Goal: Ask a question

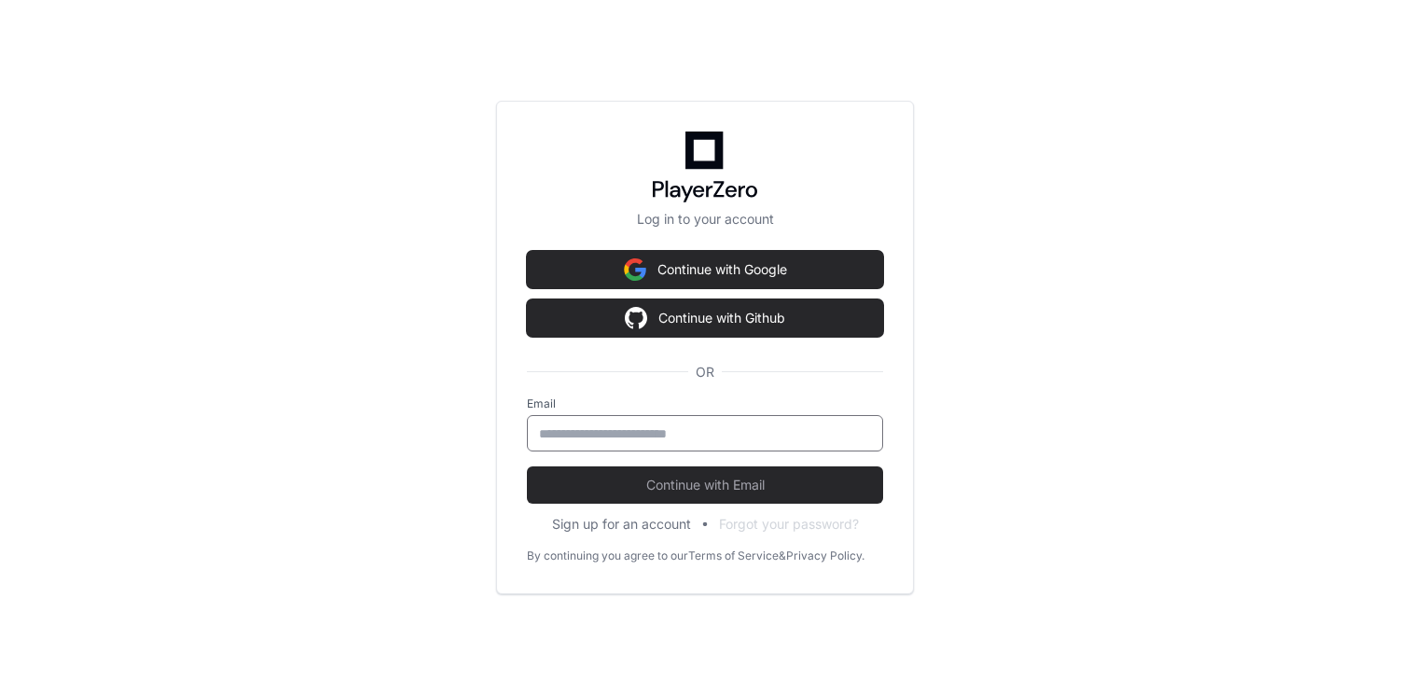
click at [746, 425] on input "email" at bounding box center [705, 433] width 332 height 19
click at [492, 446] on div "Log in to your account Continue with Google Continue with Github OR Email Conti…" at bounding box center [705, 347] width 1410 height 694
click at [659, 434] on input "email" at bounding box center [705, 433] width 332 height 19
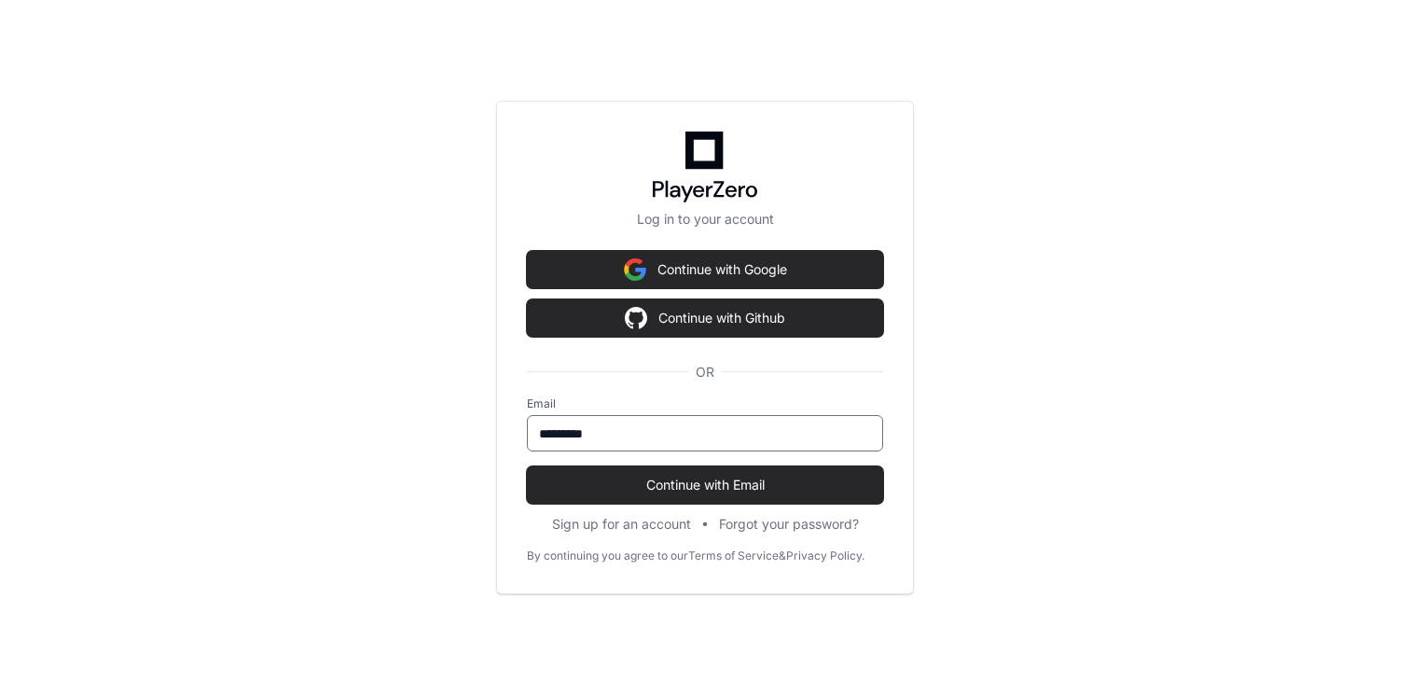
type input "**********"
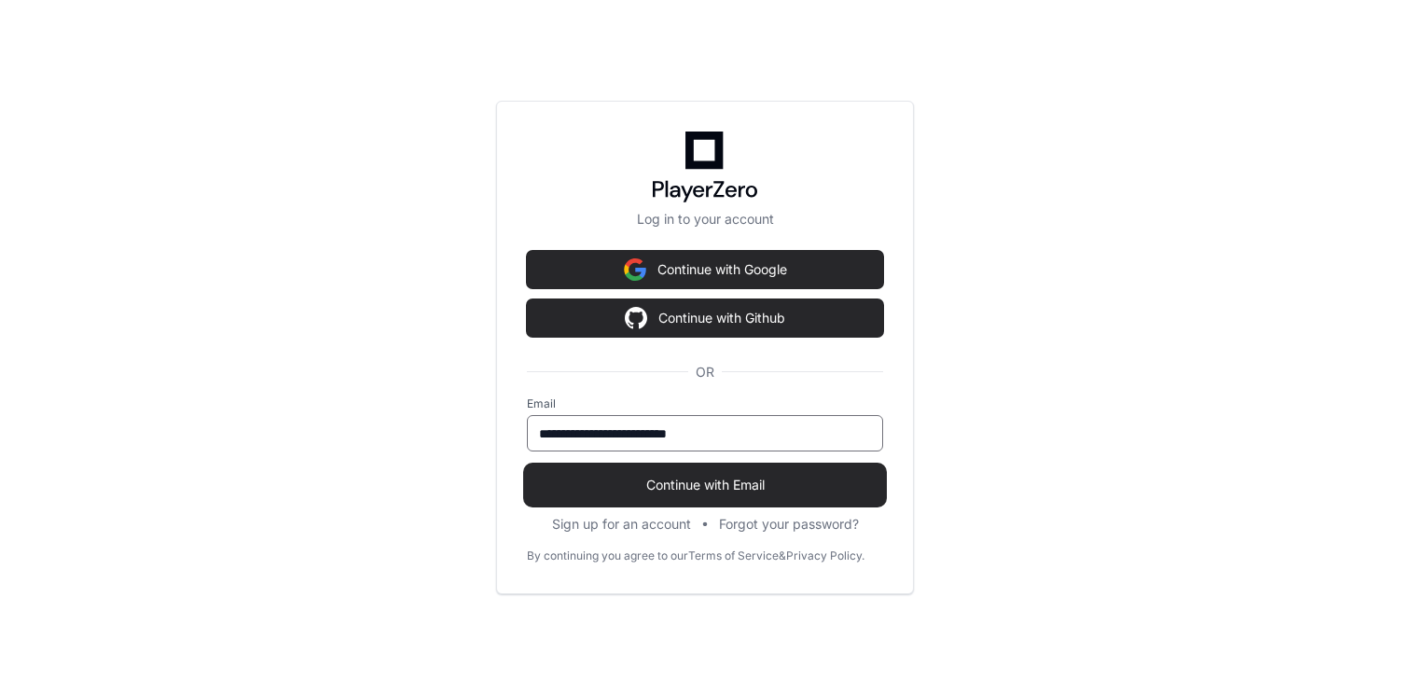
click at [718, 483] on span "Continue with Email" at bounding box center [705, 484] width 356 height 19
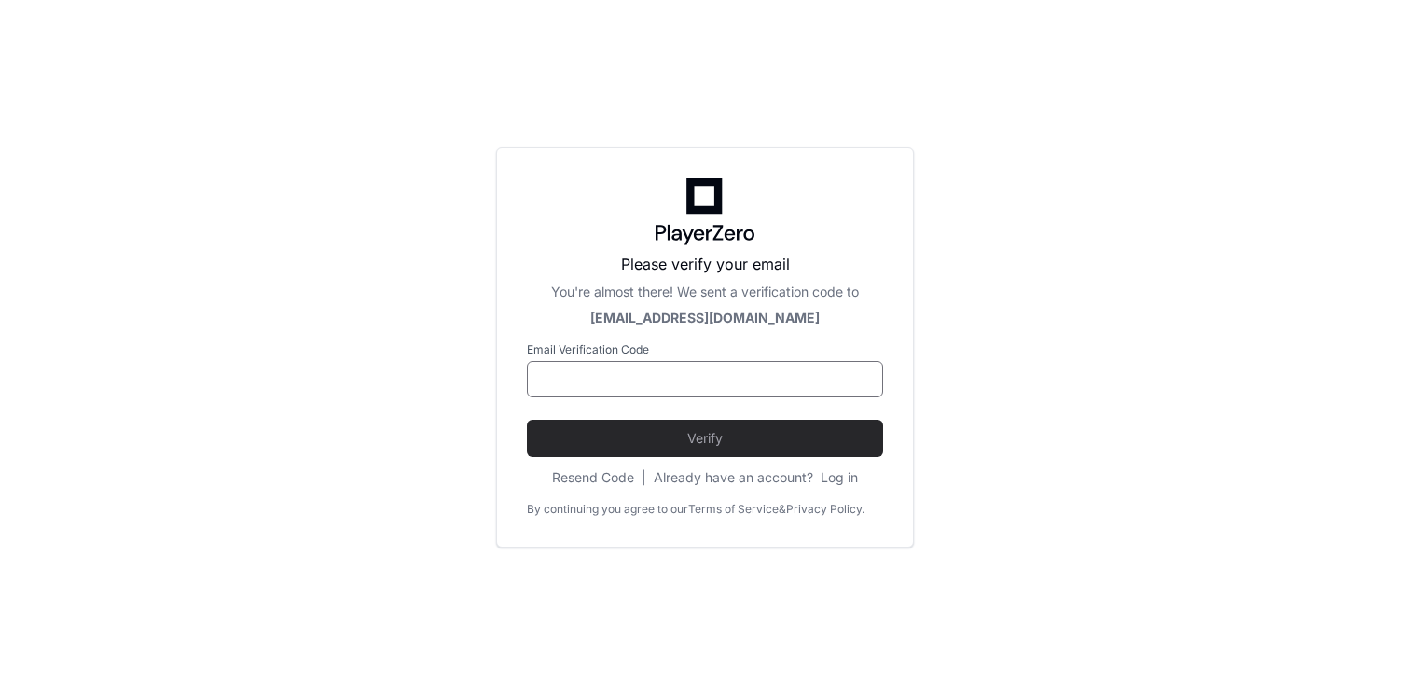
click at [645, 387] on input at bounding box center [705, 379] width 332 height 19
click at [616, 373] on input at bounding box center [705, 379] width 332 height 19
click at [629, 381] on input at bounding box center [705, 379] width 332 height 19
click at [565, 304] on div "Please verify your email You're almost there! We sent a verification code to [E…" at bounding box center [705, 290] width 356 height 75
click at [650, 379] on input at bounding box center [705, 379] width 332 height 19
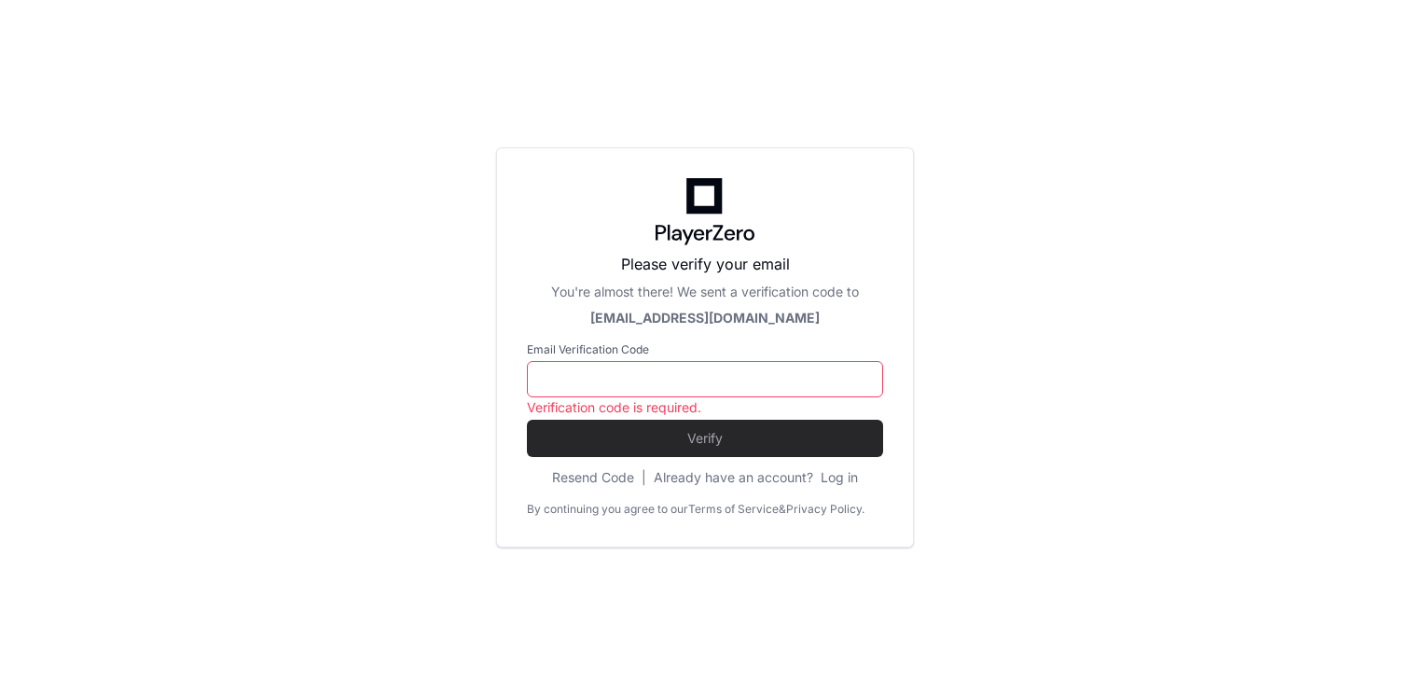
paste input "******"
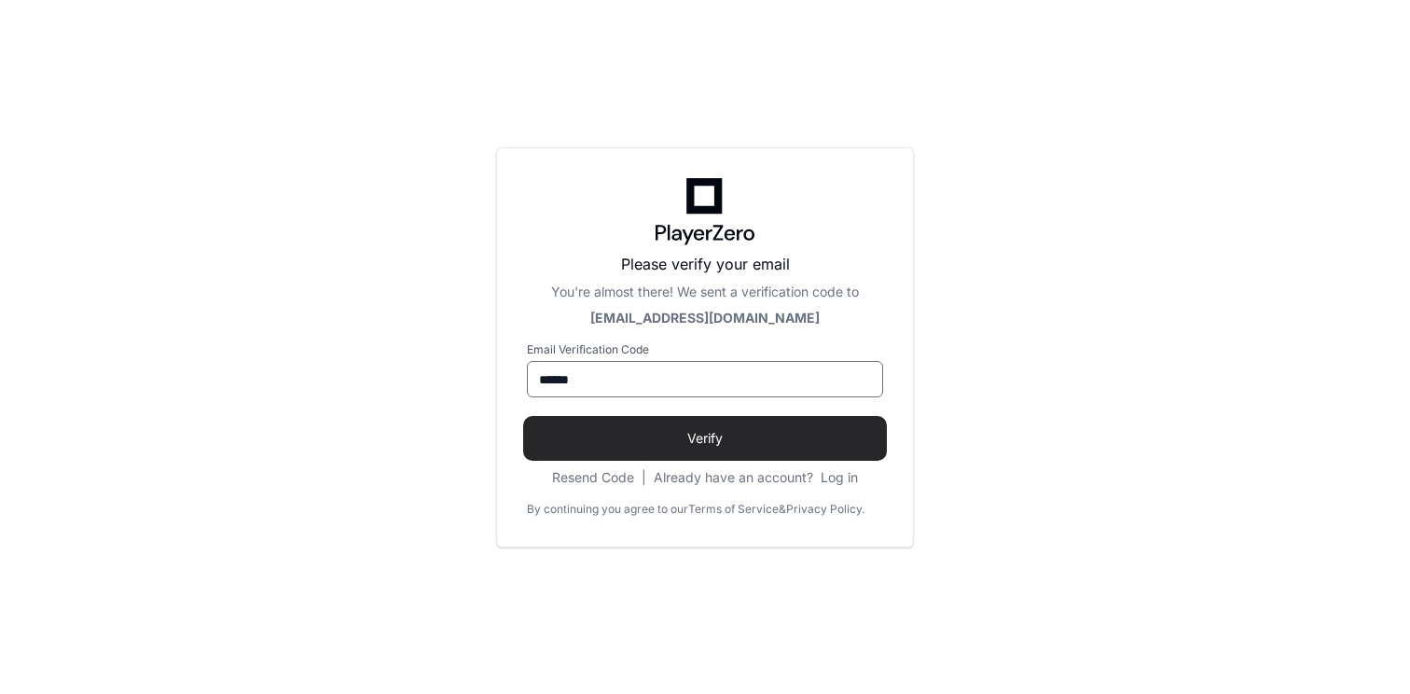
type input "******"
click at [667, 436] on span "Verify" at bounding box center [705, 438] width 356 height 19
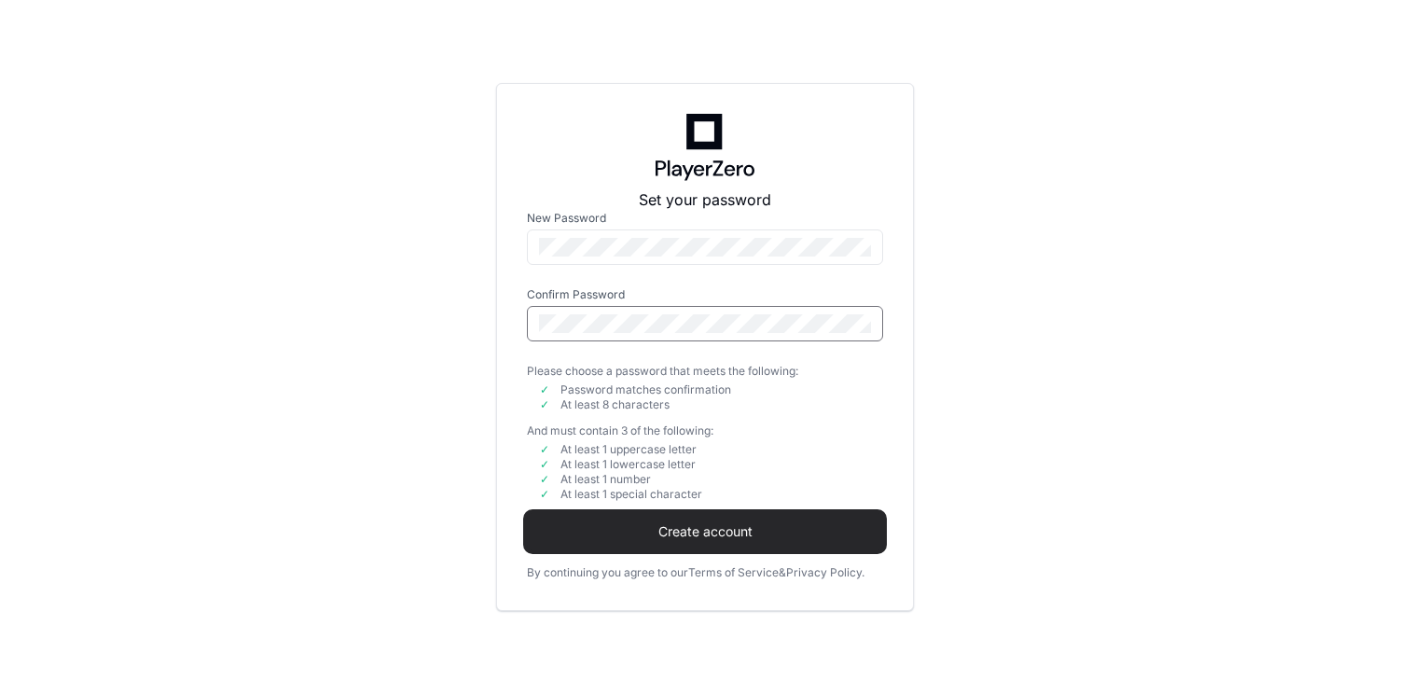
click at [691, 529] on span "Create account" at bounding box center [705, 531] width 356 height 19
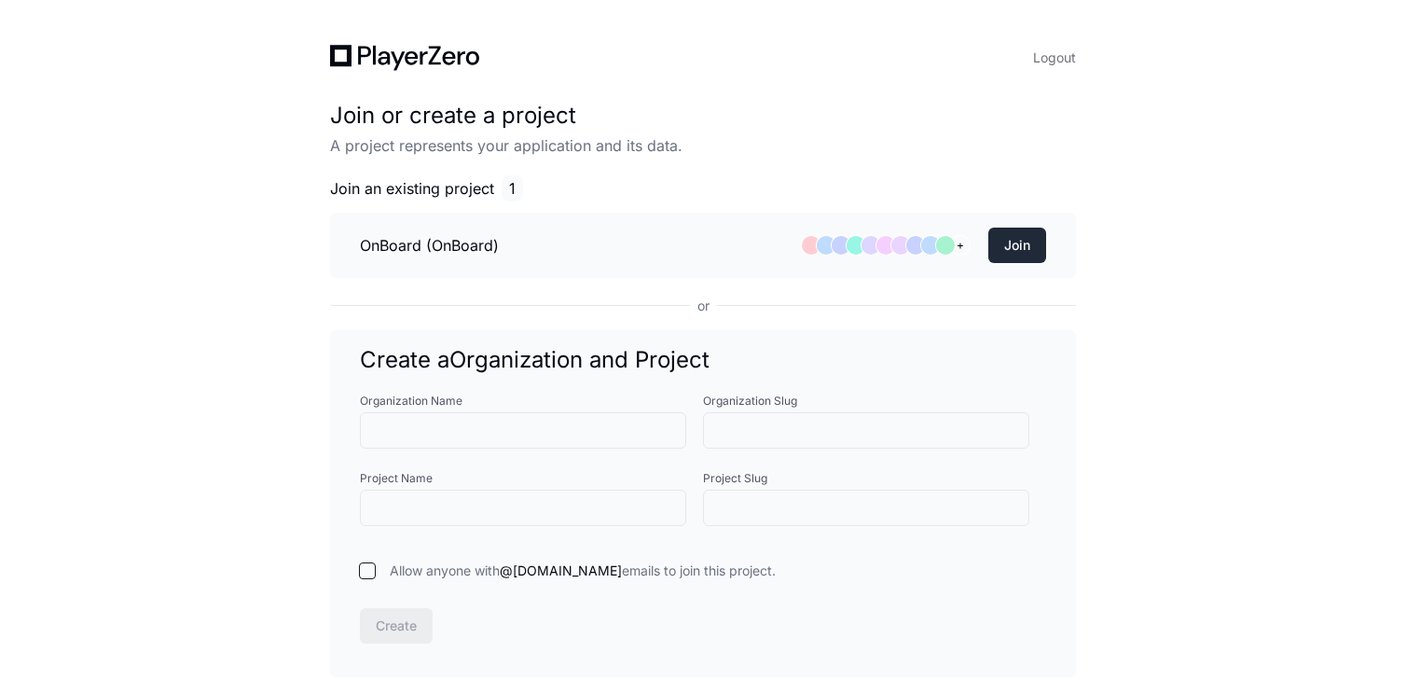
click at [1020, 245] on button "Join" at bounding box center [1017, 244] width 58 height 35
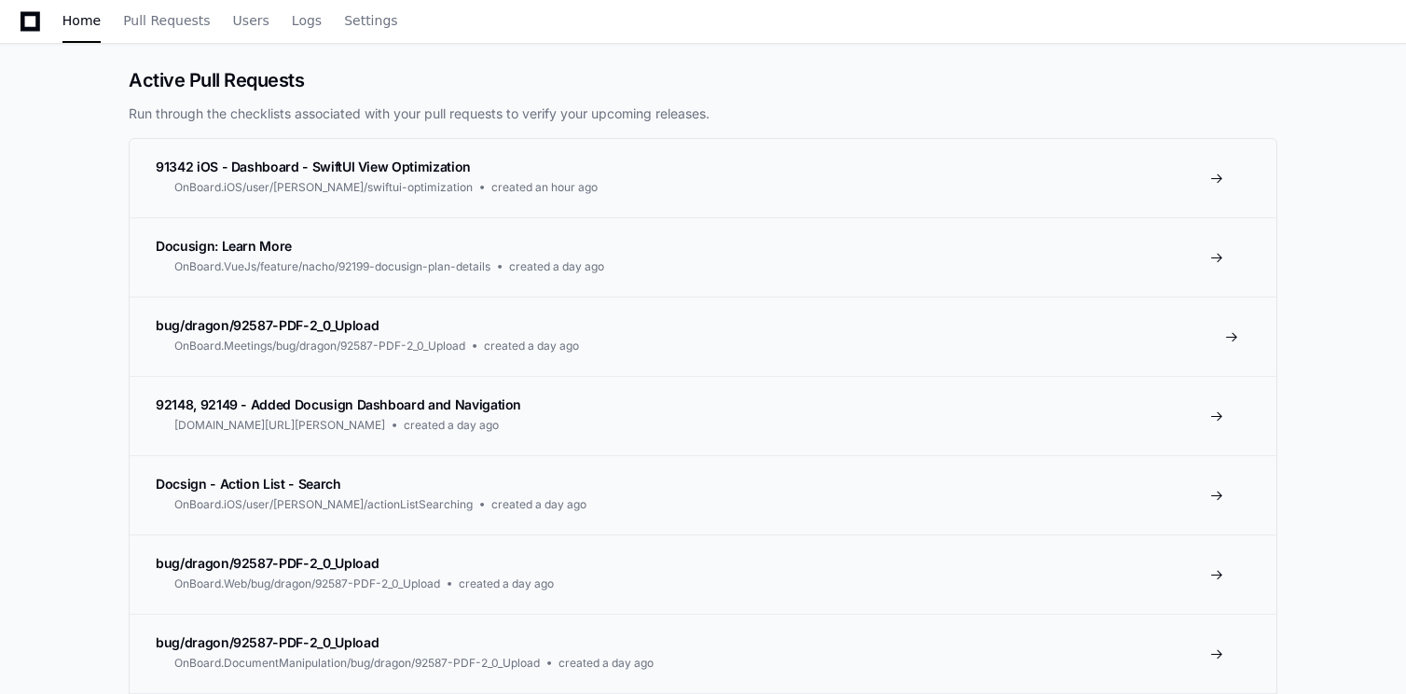
scroll to position [458, 0]
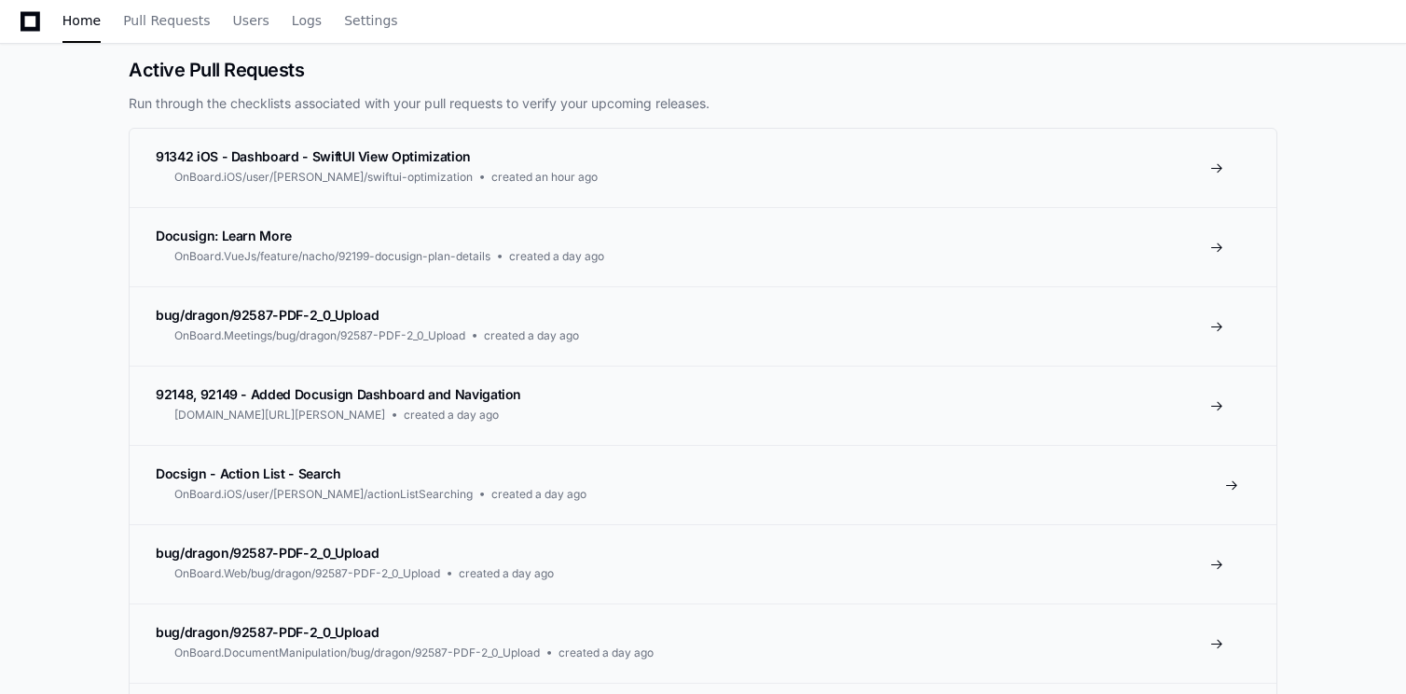
click at [299, 479] on span "Docsign - Action List - Search" at bounding box center [249, 473] width 186 height 16
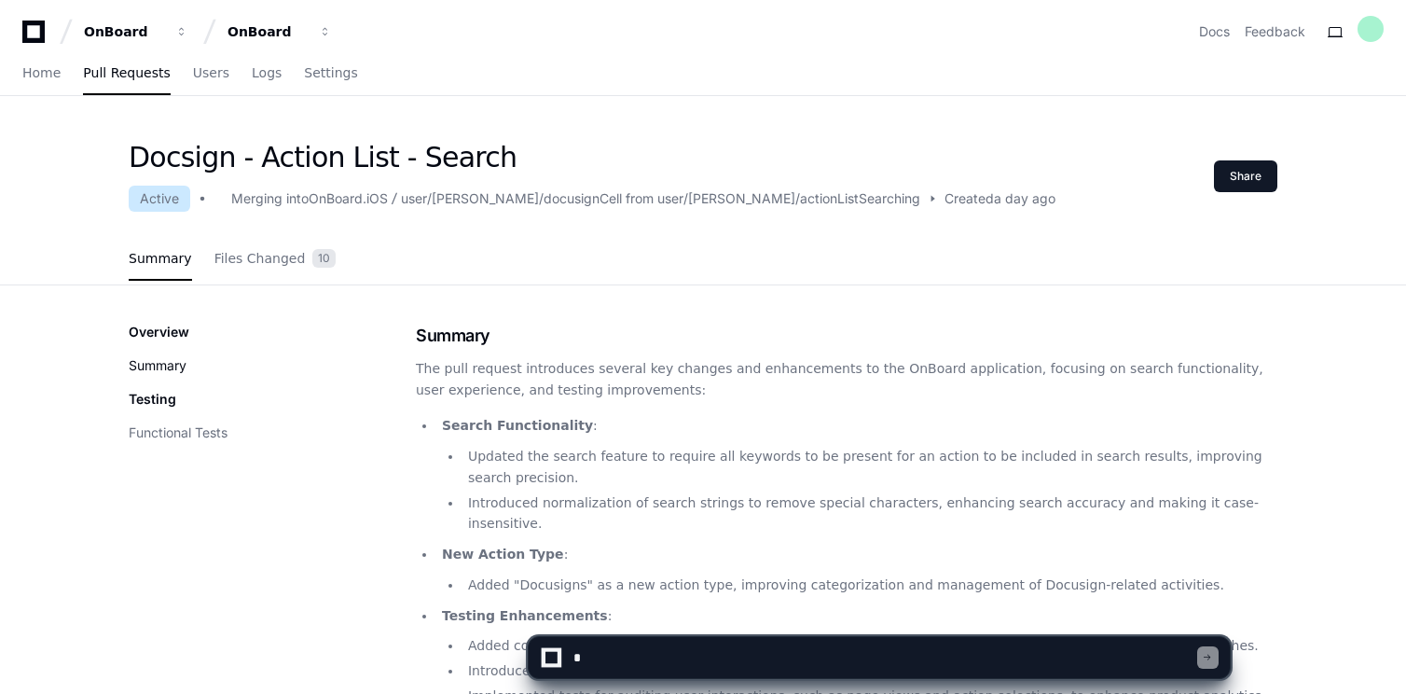
click at [173, 365] on button "Summary" at bounding box center [158, 365] width 58 height 19
click at [257, 253] on span "Files Changed" at bounding box center [259, 258] width 91 height 11
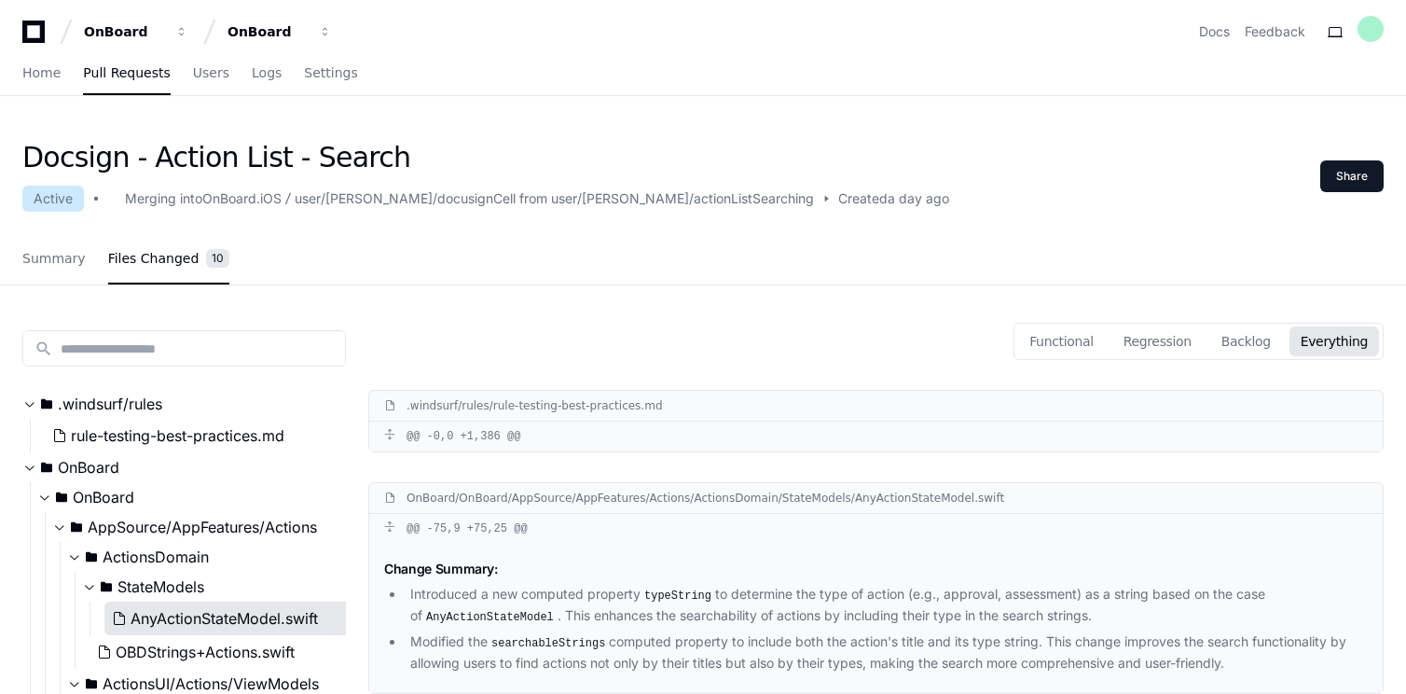
click at [174, 614] on span "AnyActionStateModel.swift" at bounding box center [224, 618] width 187 height 22
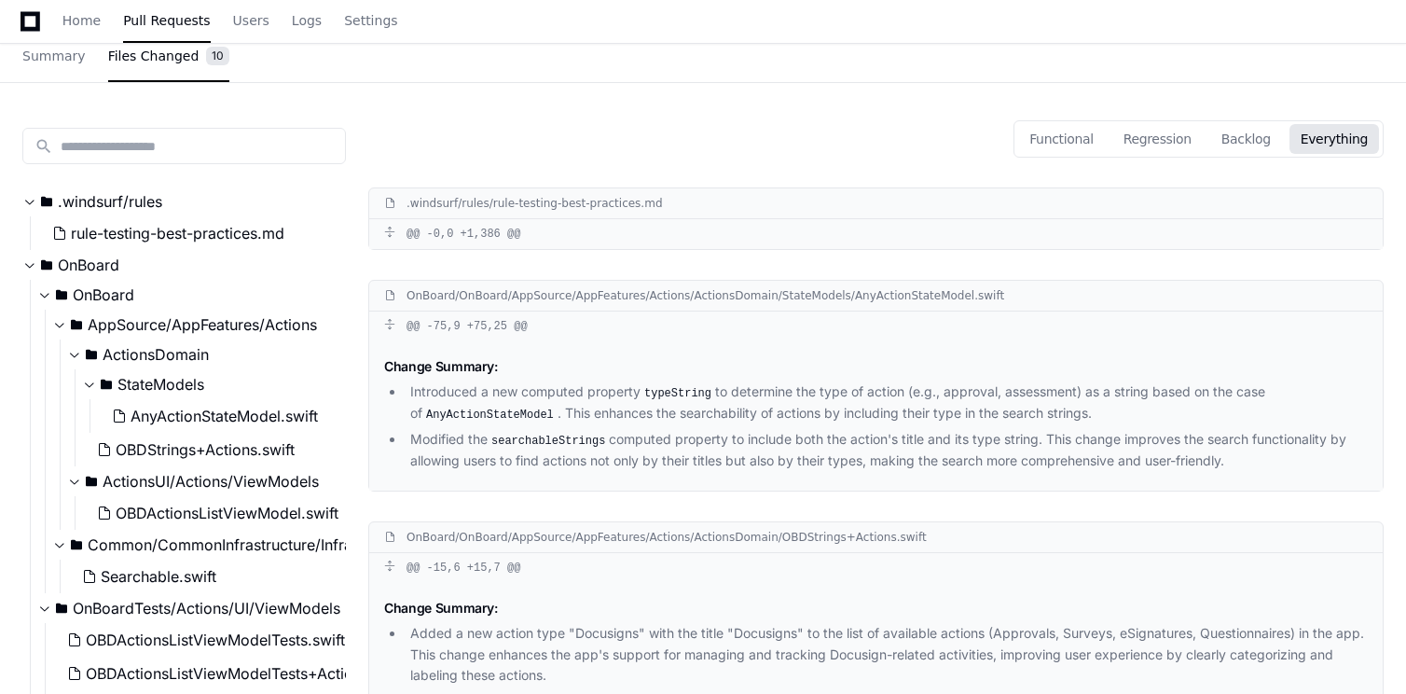
scroll to position [116, 0]
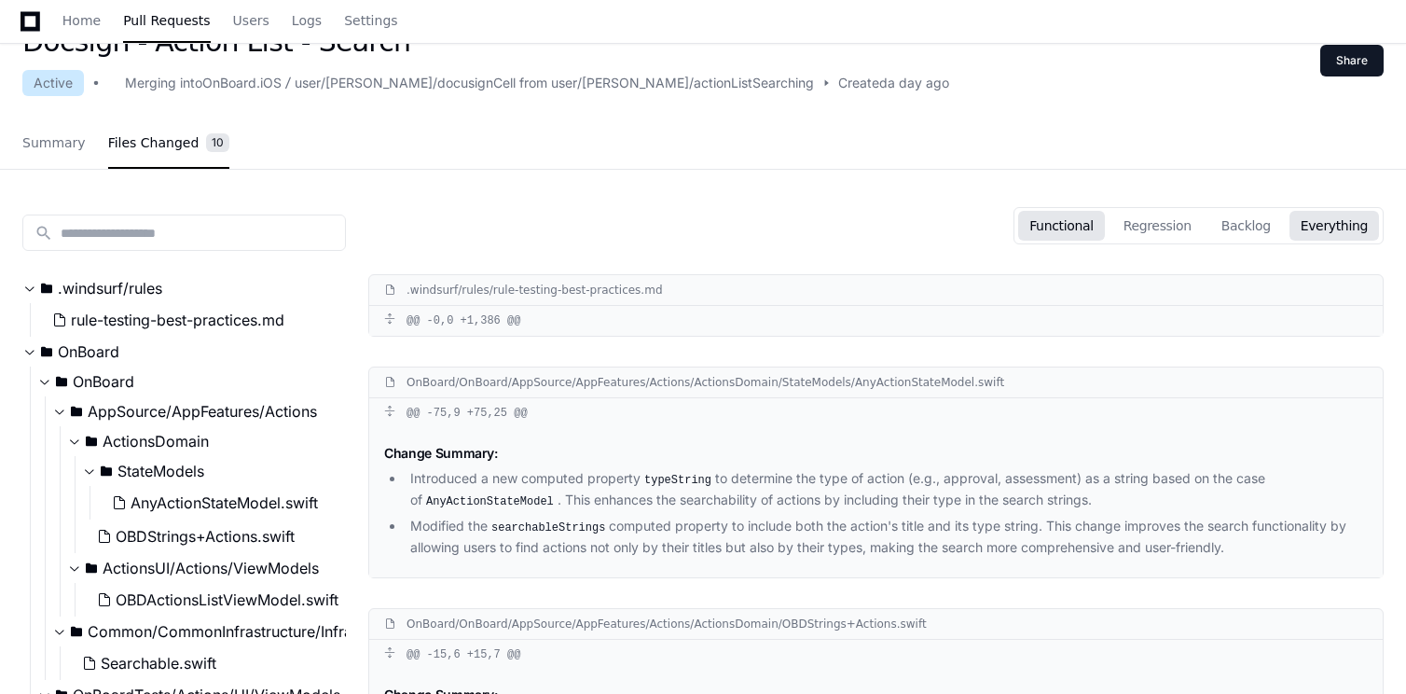
click at [1097, 219] on button "Functional" at bounding box center [1061, 226] width 87 height 30
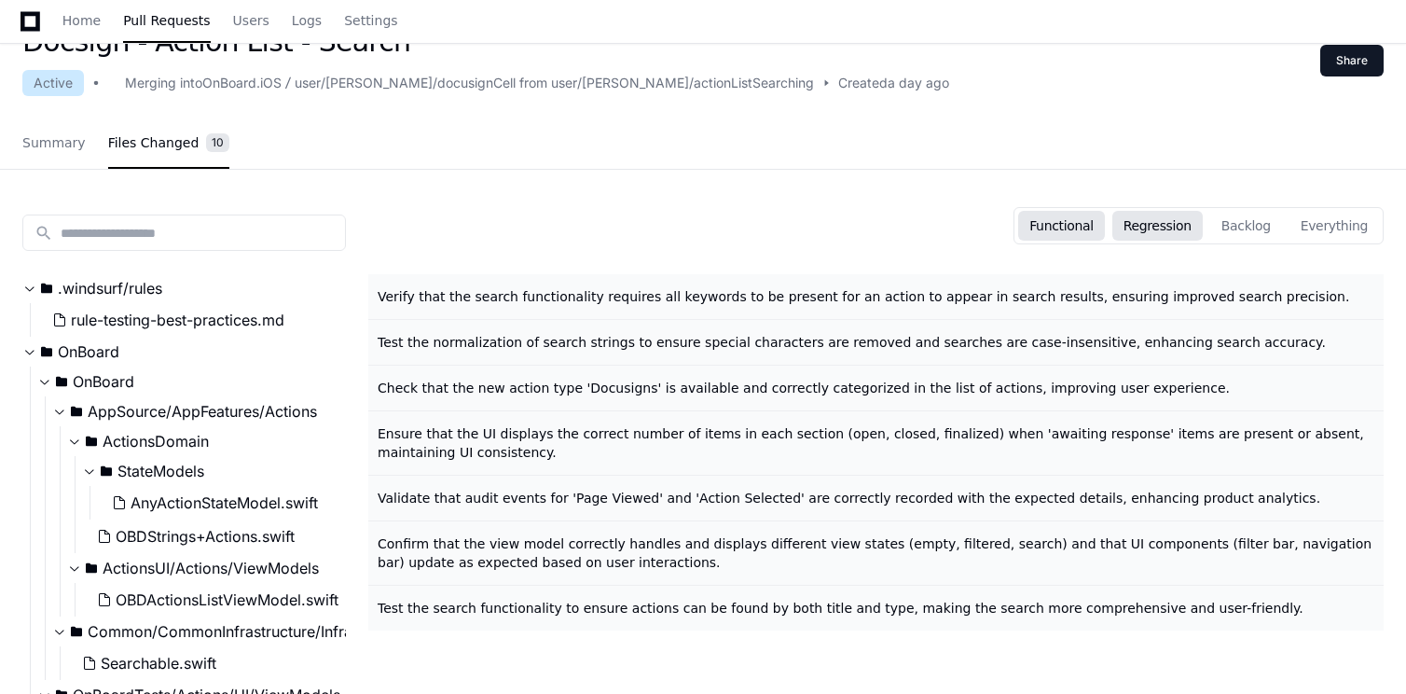
click at [1189, 230] on button "Regression" at bounding box center [1157, 226] width 90 height 30
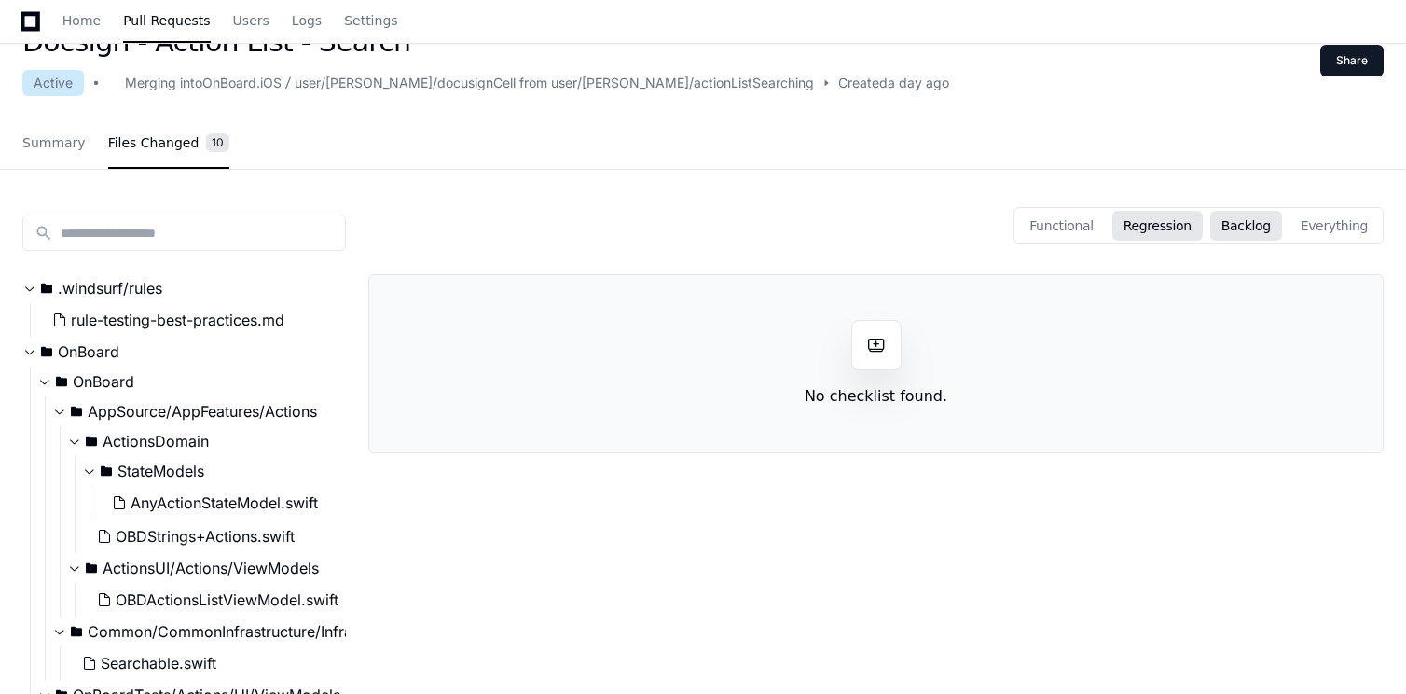
click at [1256, 229] on button "Backlog" at bounding box center [1246, 226] width 72 height 30
click at [1338, 224] on button "Everything" at bounding box center [1333, 226] width 89 height 30
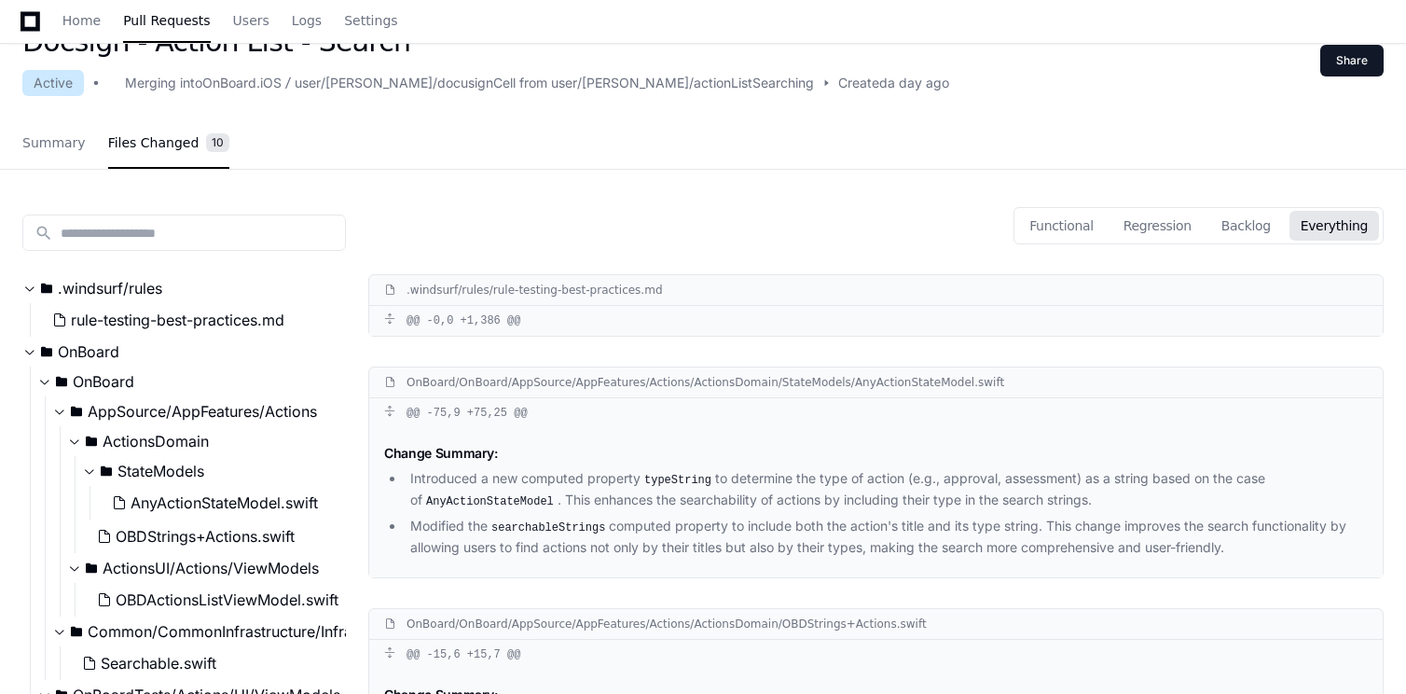
scroll to position [0, 0]
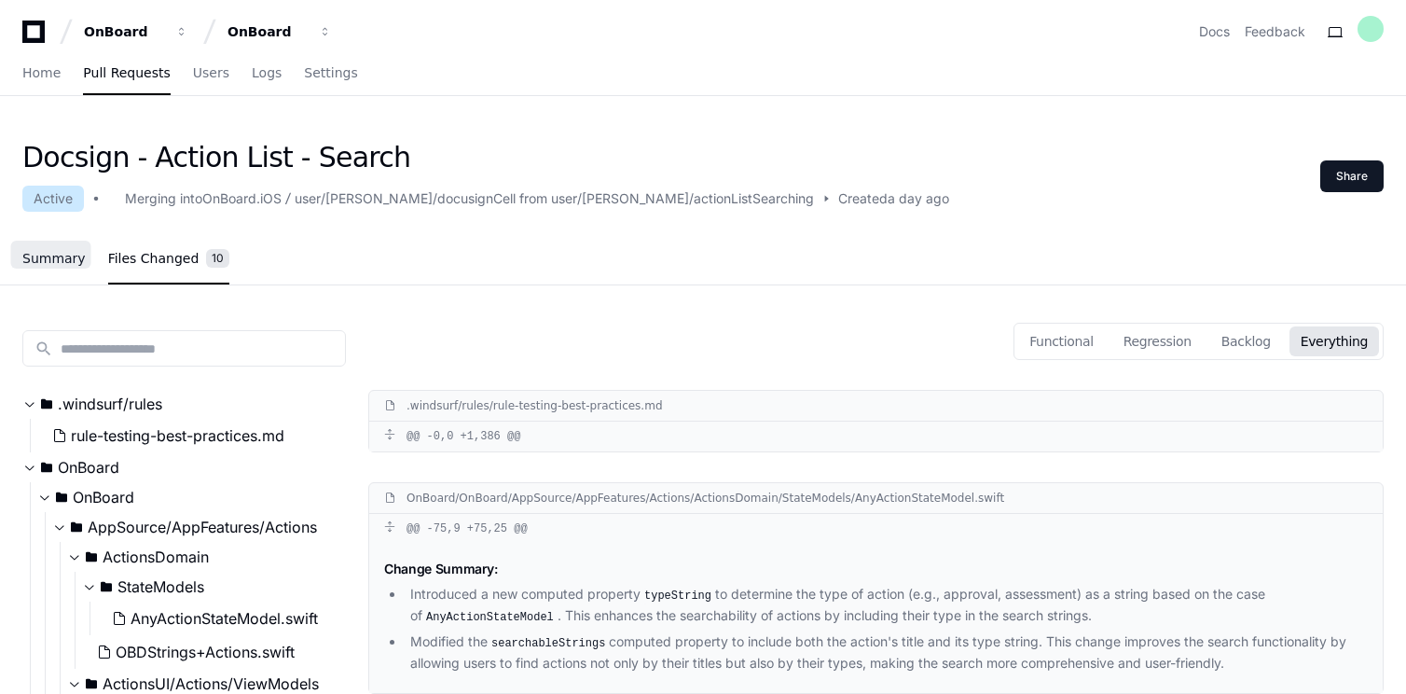
click at [70, 256] on span "Summary" at bounding box center [53, 258] width 63 height 11
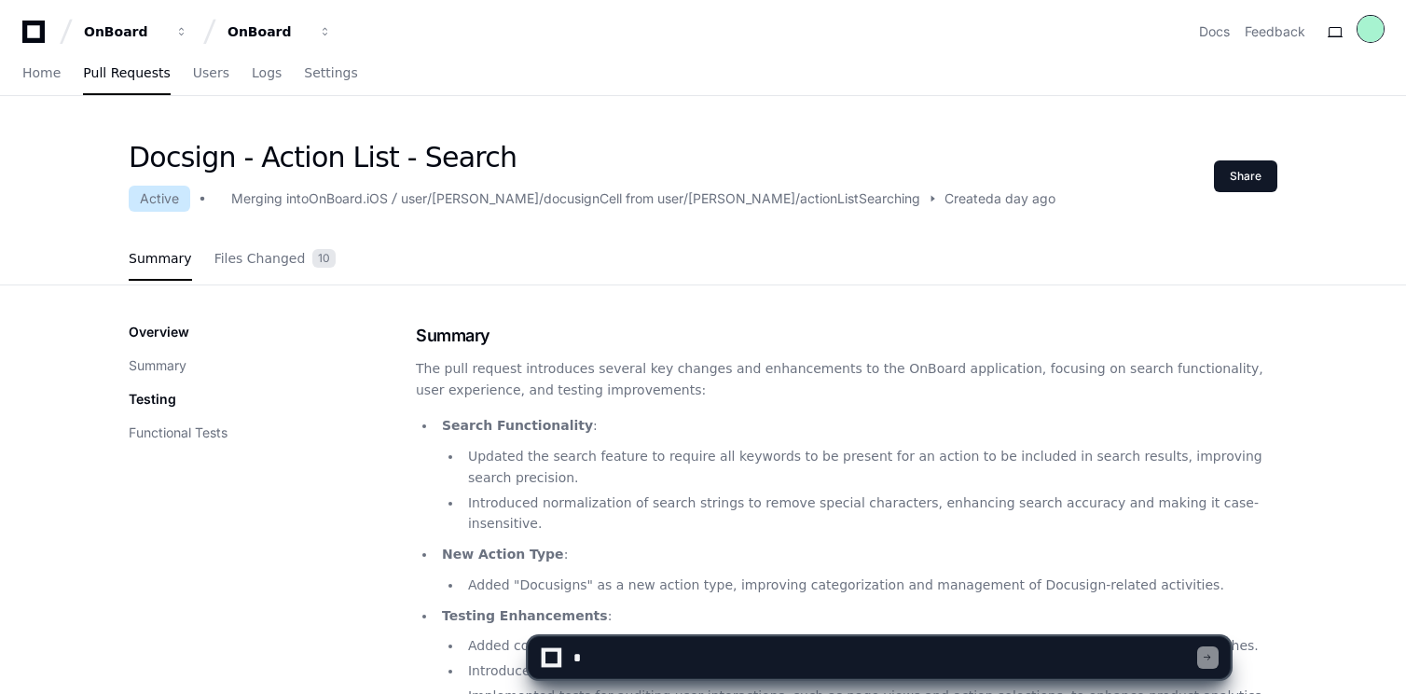
click at [1377, 28] on div at bounding box center [1370, 29] width 26 height 26
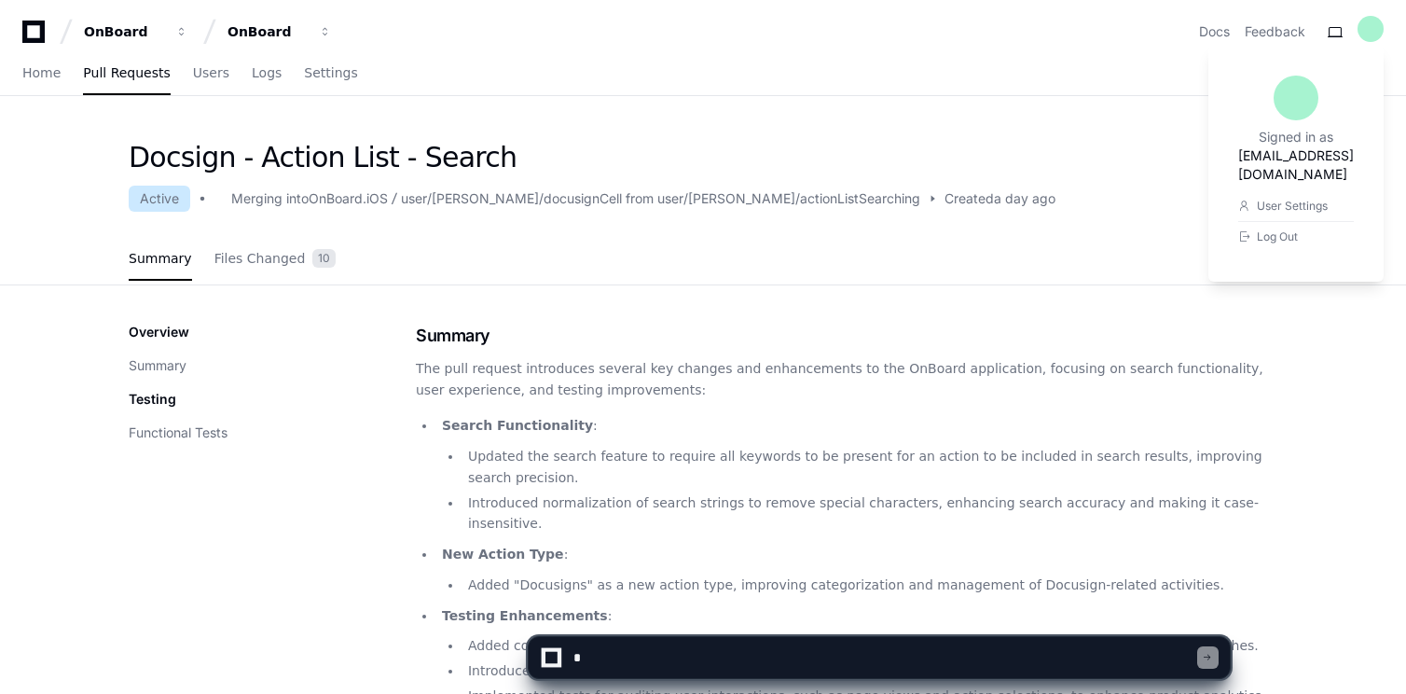
click at [30, 37] on icon at bounding box center [33, 32] width 37 height 22
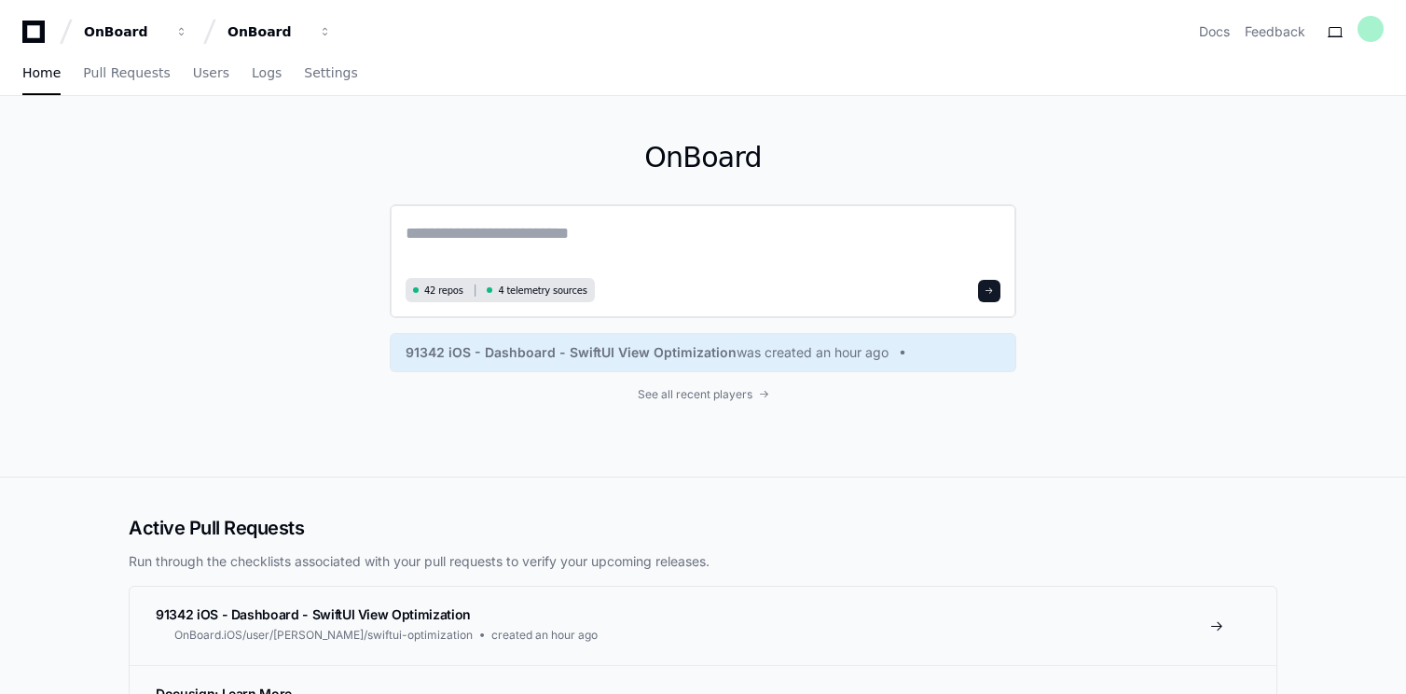
click at [496, 240] on textarea at bounding box center [703, 246] width 595 height 52
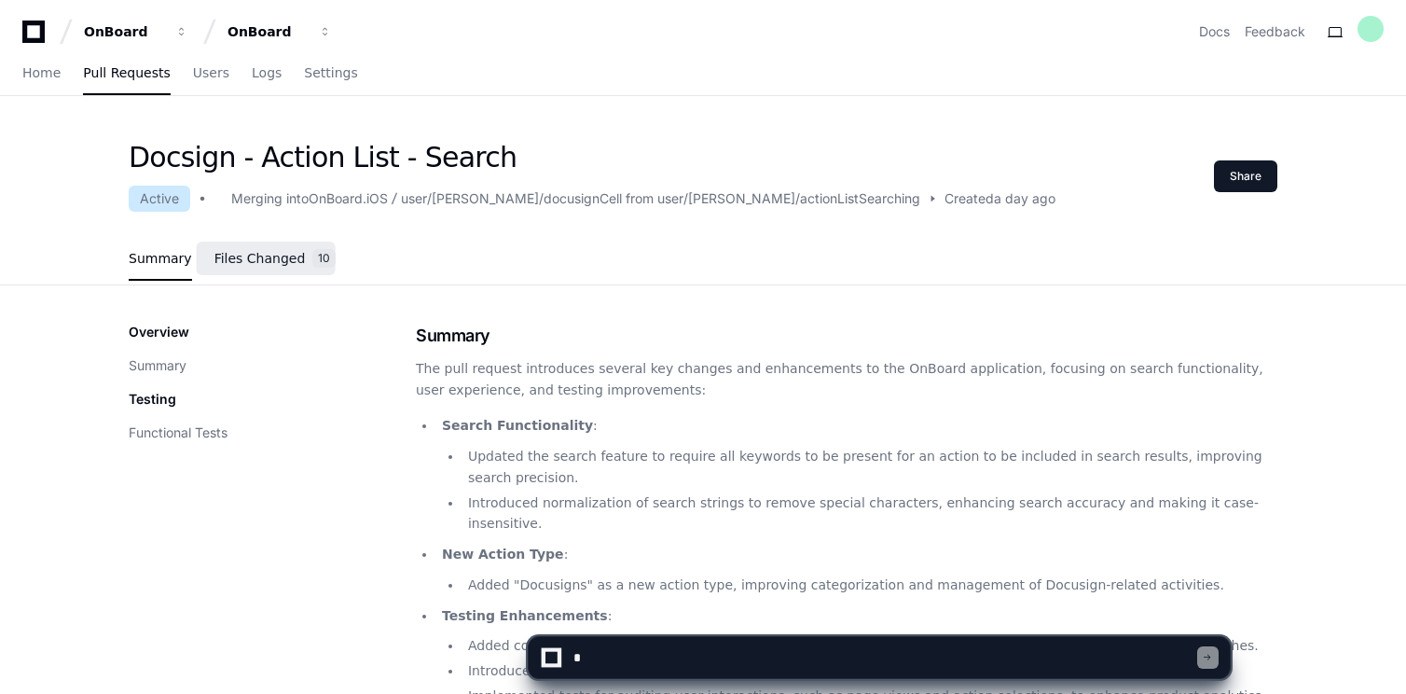
click at [257, 261] on span "Files Changed" at bounding box center [259, 258] width 91 height 11
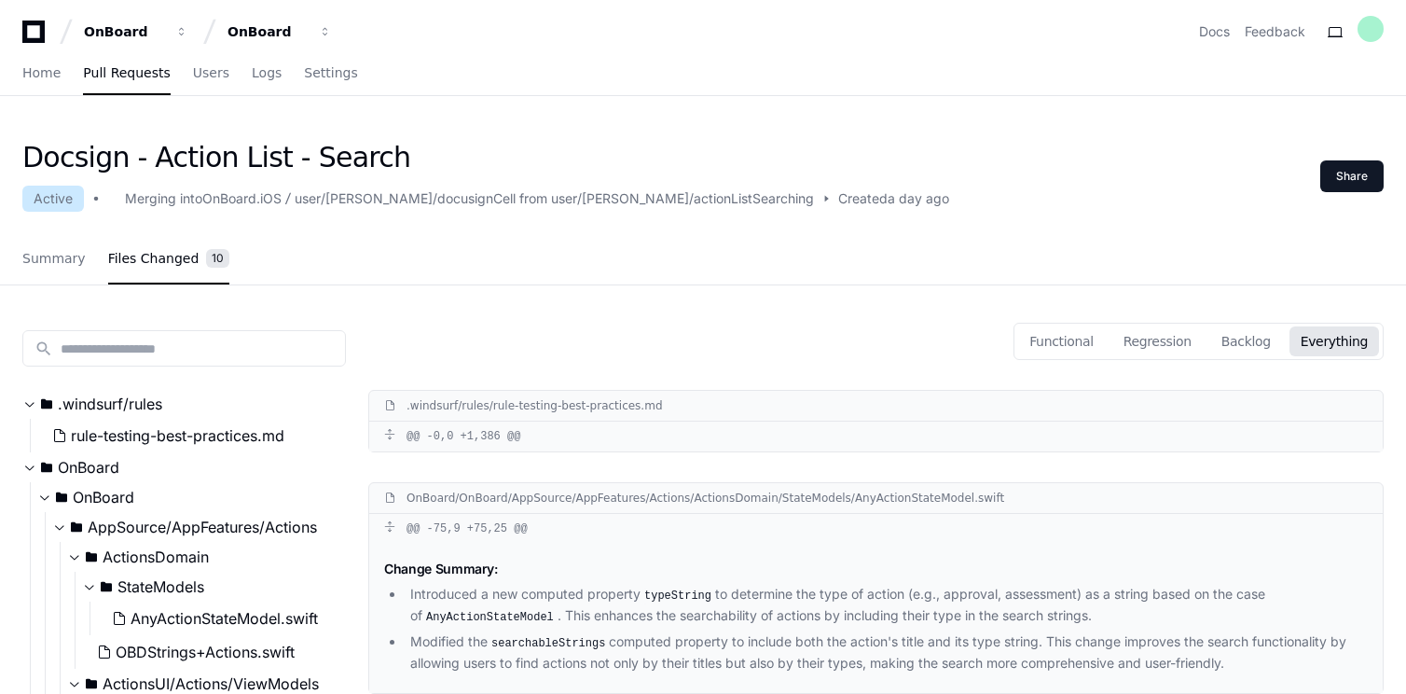
click at [28, 30] on icon at bounding box center [33, 32] width 37 height 22
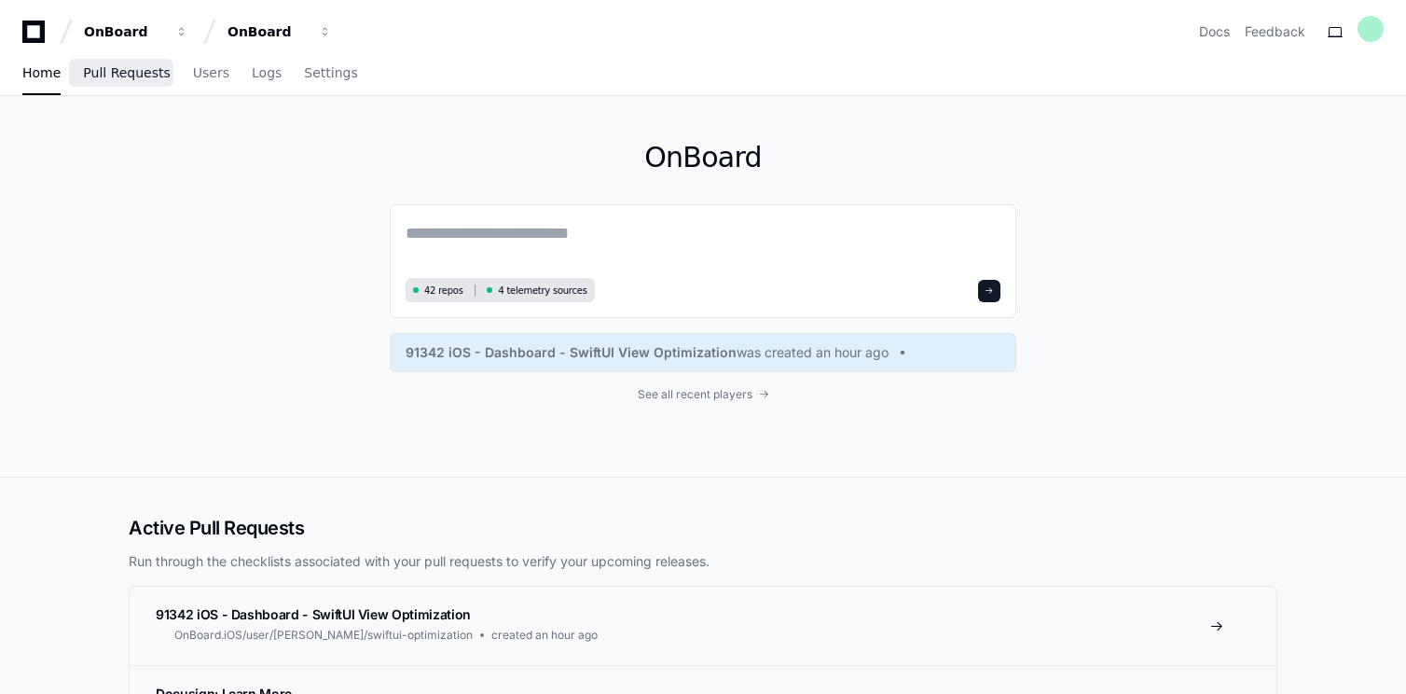
click at [117, 62] on link "Pull Requests" at bounding box center [126, 73] width 87 height 43
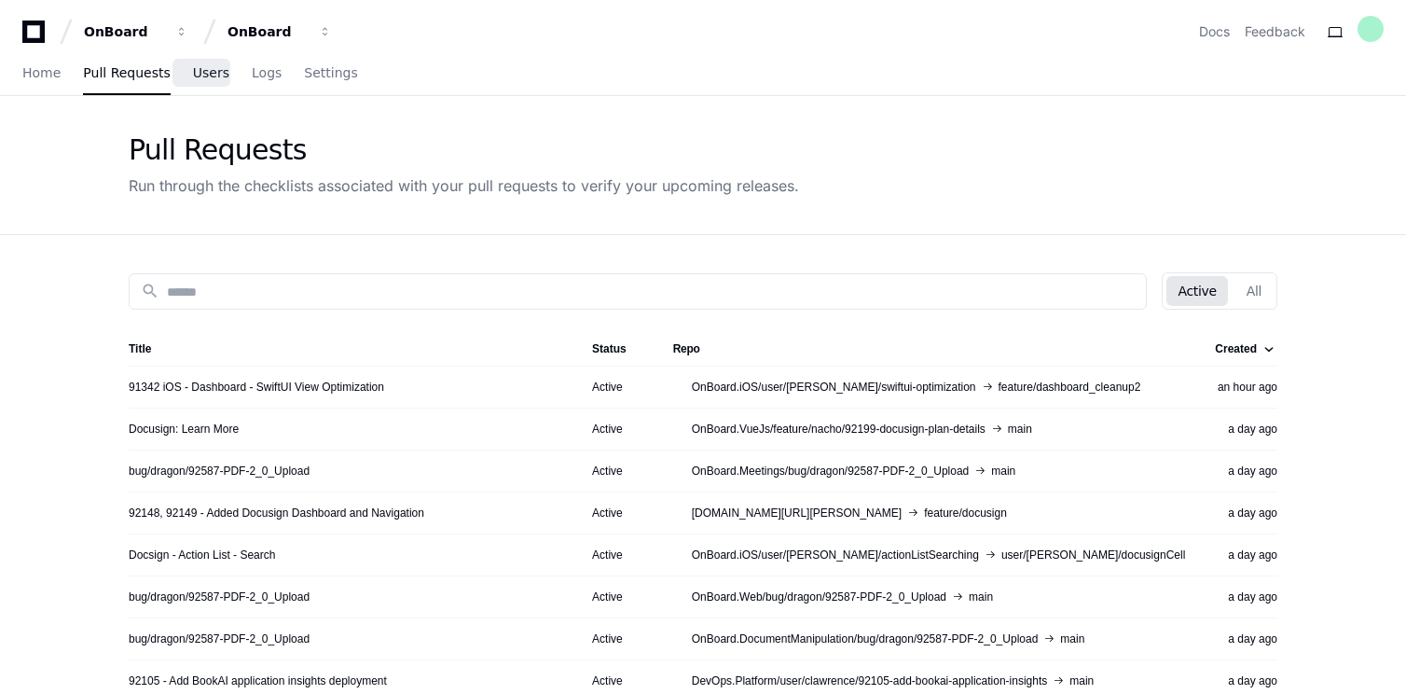
click at [206, 76] on span "Users" at bounding box center [211, 72] width 36 height 11
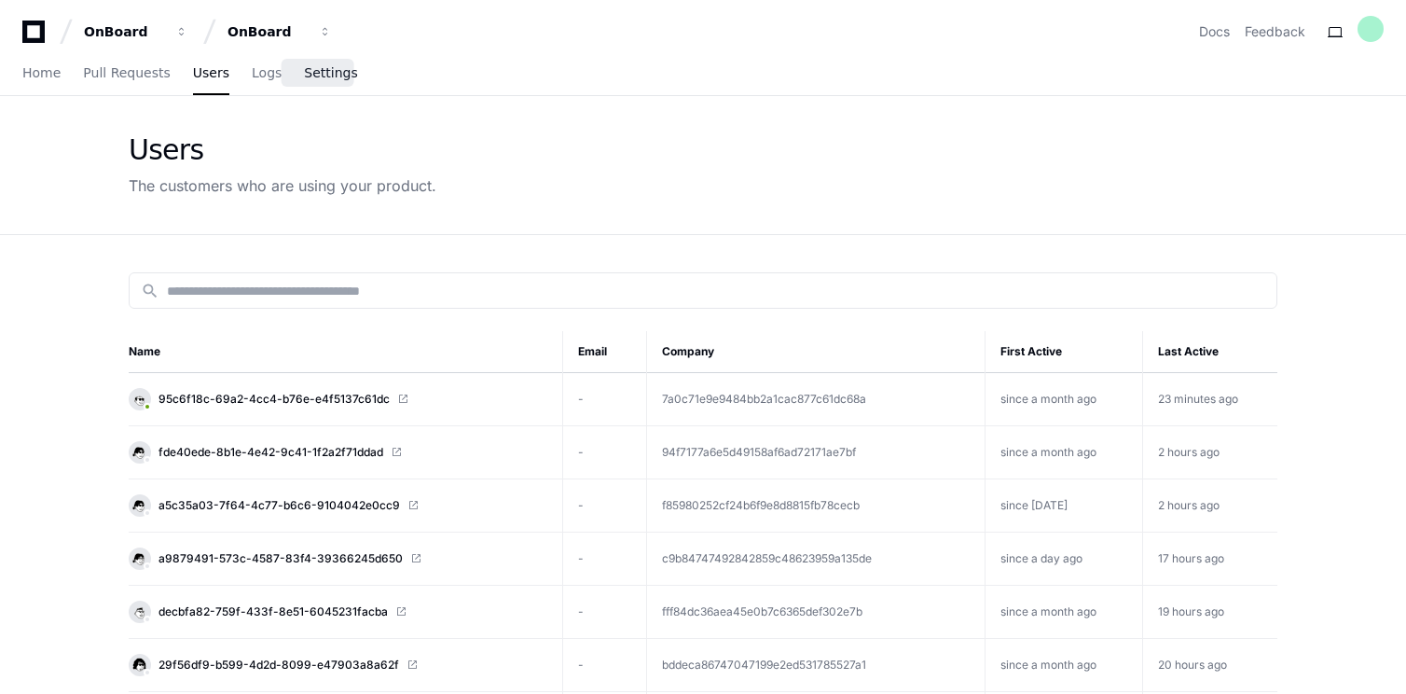
click at [317, 71] on span "Settings" at bounding box center [330, 72] width 53 height 11
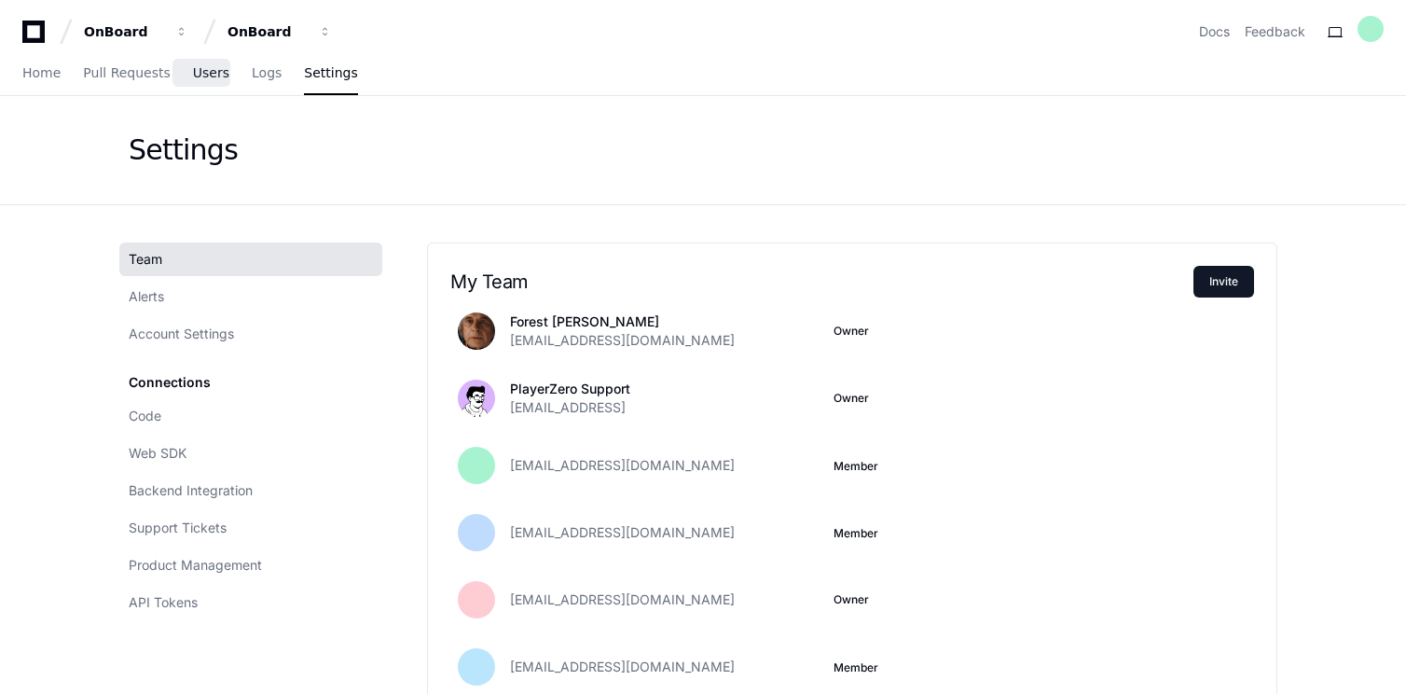
click at [217, 74] on span "Users" at bounding box center [211, 72] width 36 height 11
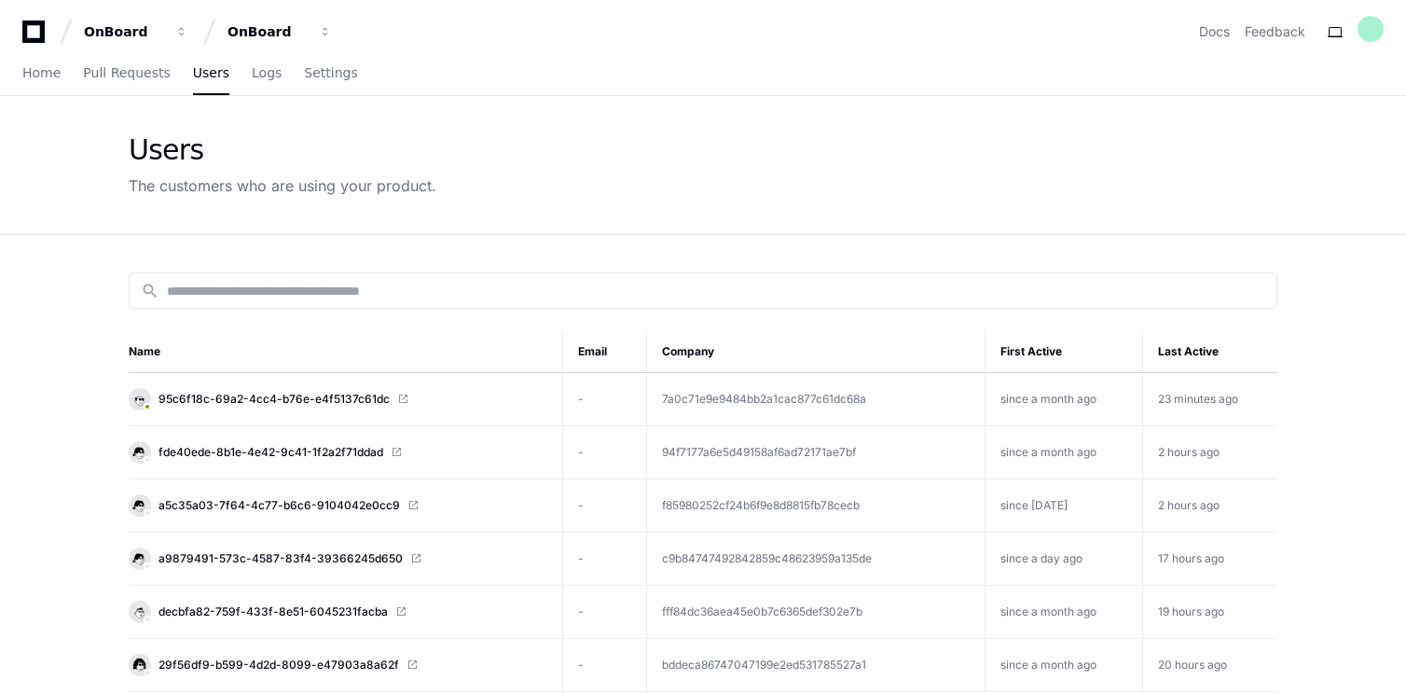
click at [197, 43] on span at bounding box center [210, 32] width 28 height 28
click at [167, 38] on button "OnBoard" at bounding box center [135, 32] width 119 height 34
click at [510, 109] on div "Users The customers who are using your product." at bounding box center [702, 165] width 1193 height 138
click at [164, 22] on div "OnBoard" at bounding box center [124, 31] width 80 height 19
click at [585, 127] on div "Users The customers who are using your product." at bounding box center [702, 165] width 1193 height 138
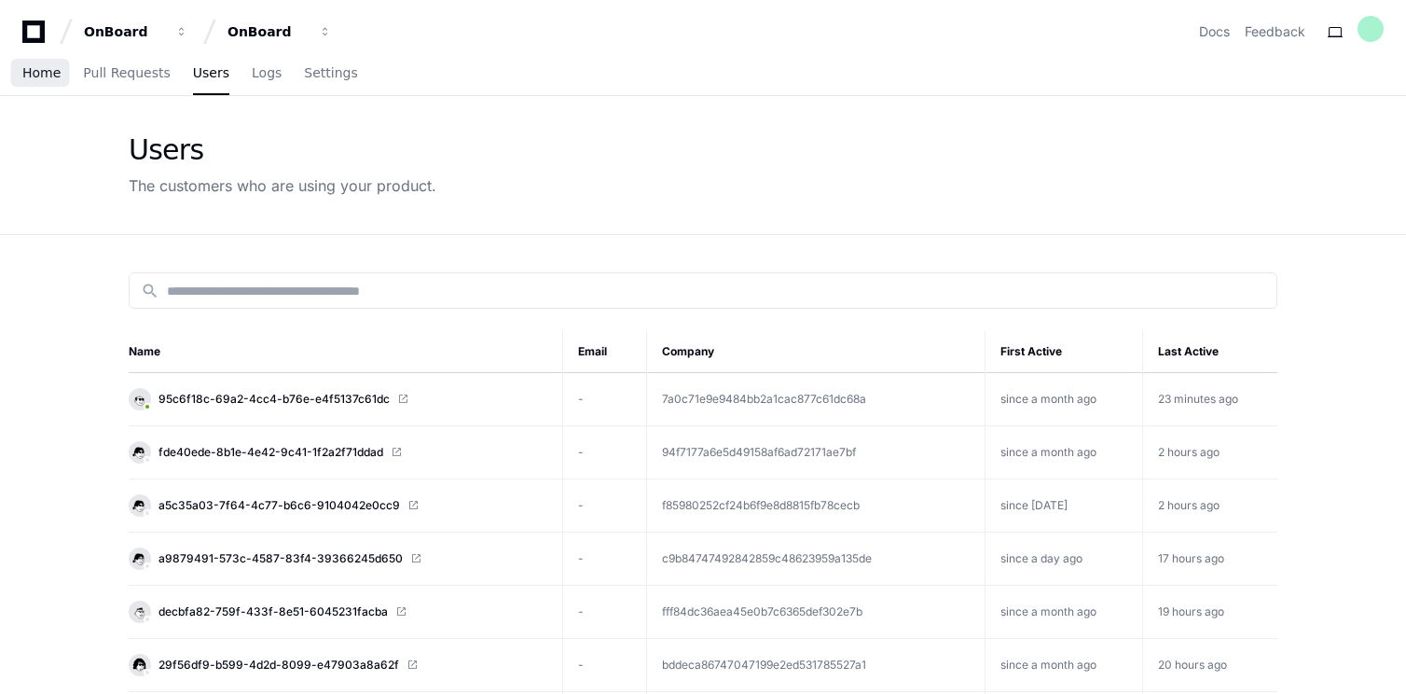
click at [47, 74] on span "Home" at bounding box center [41, 72] width 38 height 11
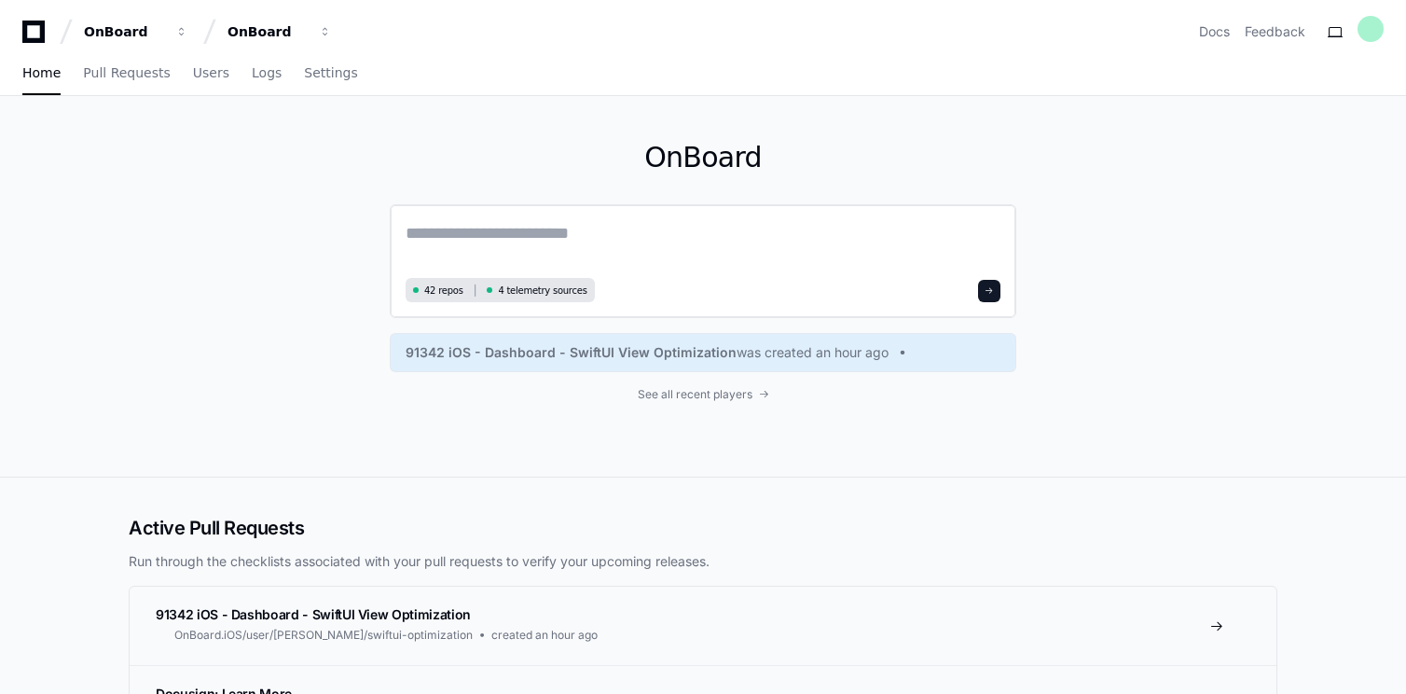
click at [502, 234] on textarea at bounding box center [703, 246] width 595 height 52
type textarea "**********"
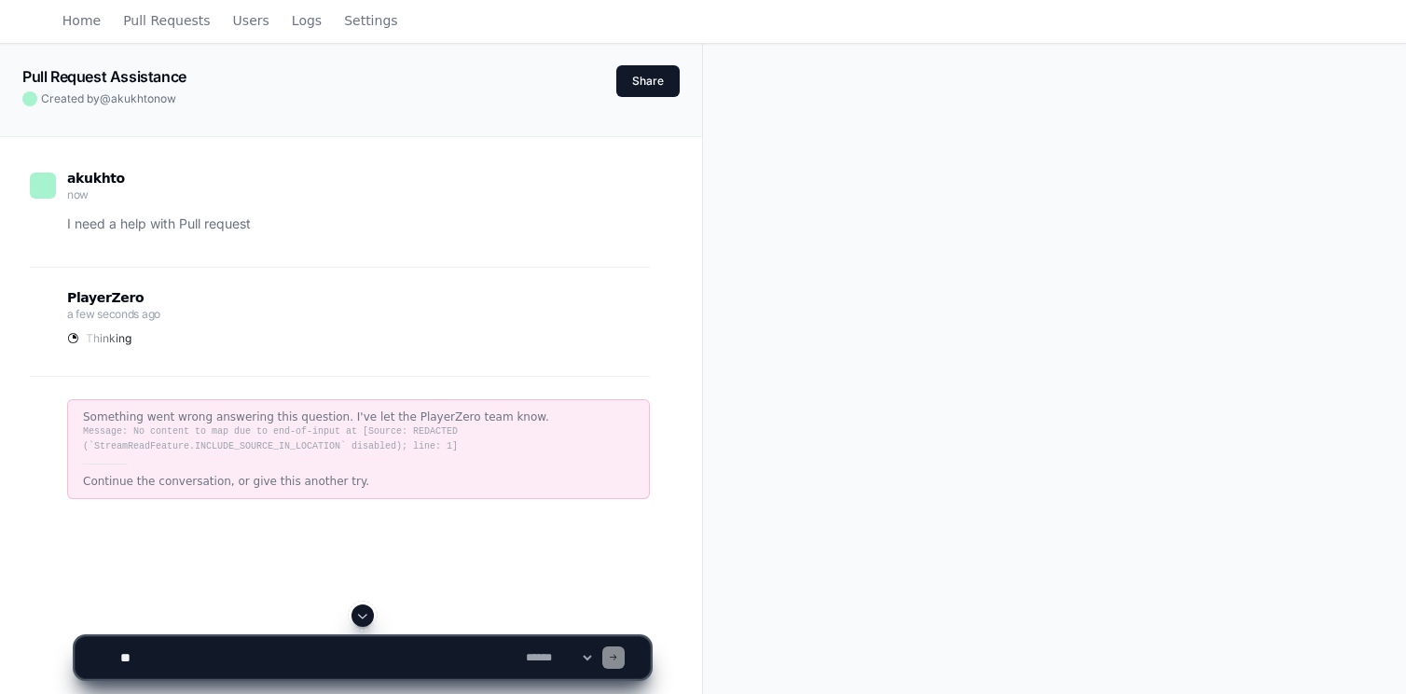
scroll to position [47, 0]
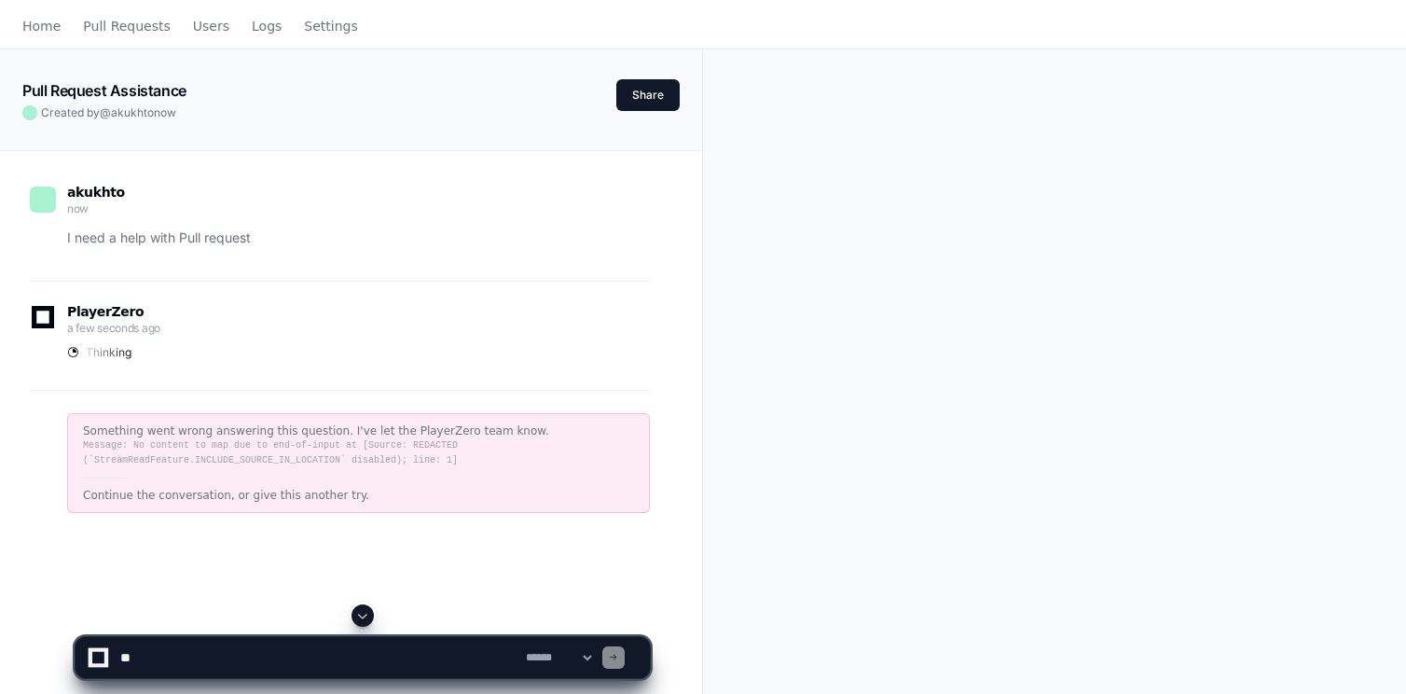
click at [236, 240] on p "I need a help with Pull request" at bounding box center [358, 237] width 583 height 21
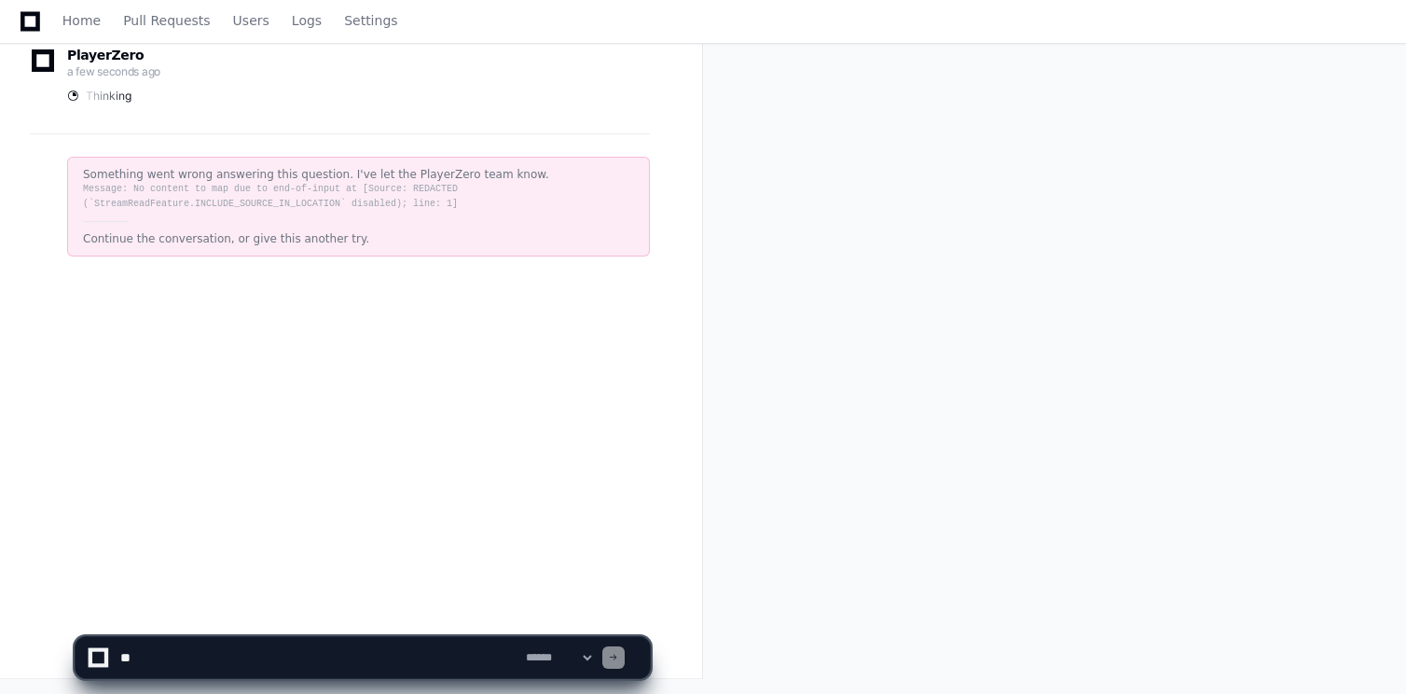
click at [307, 649] on textarea at bounding box center [320, 657] width 406 height 41
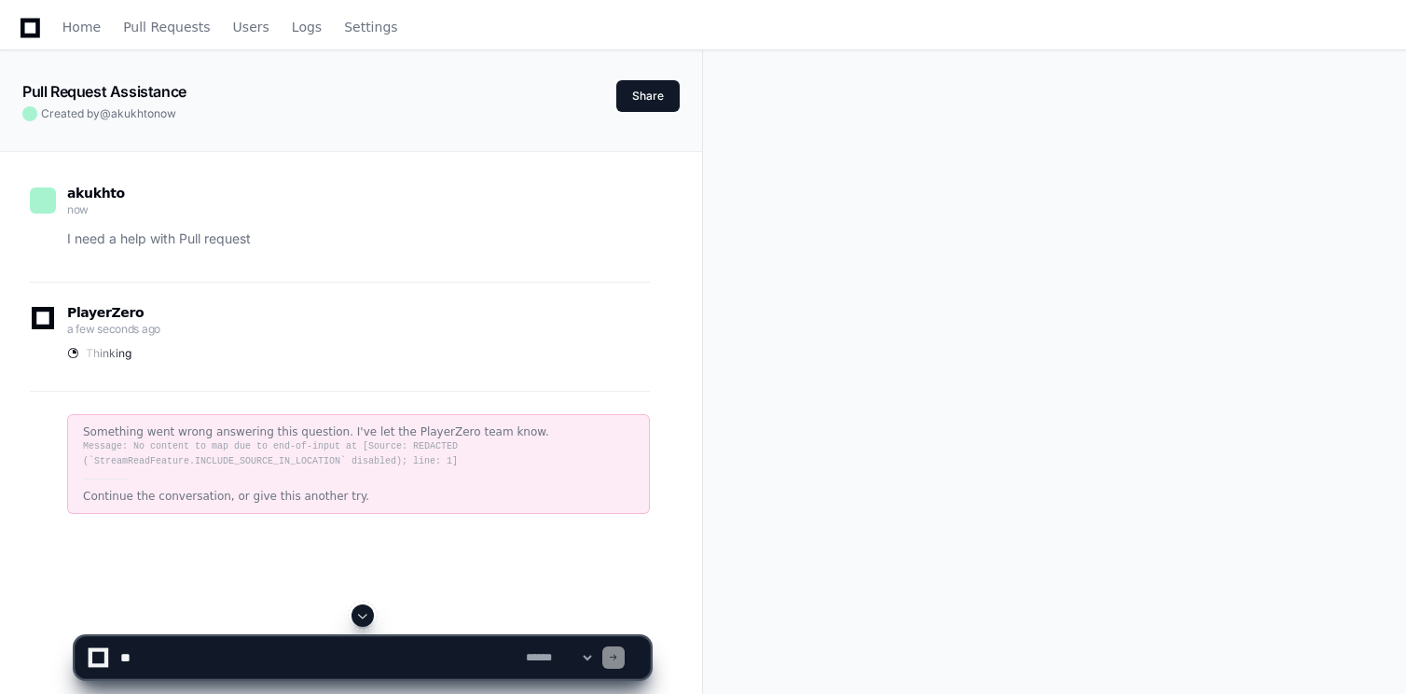
scroll to position [9, 0]
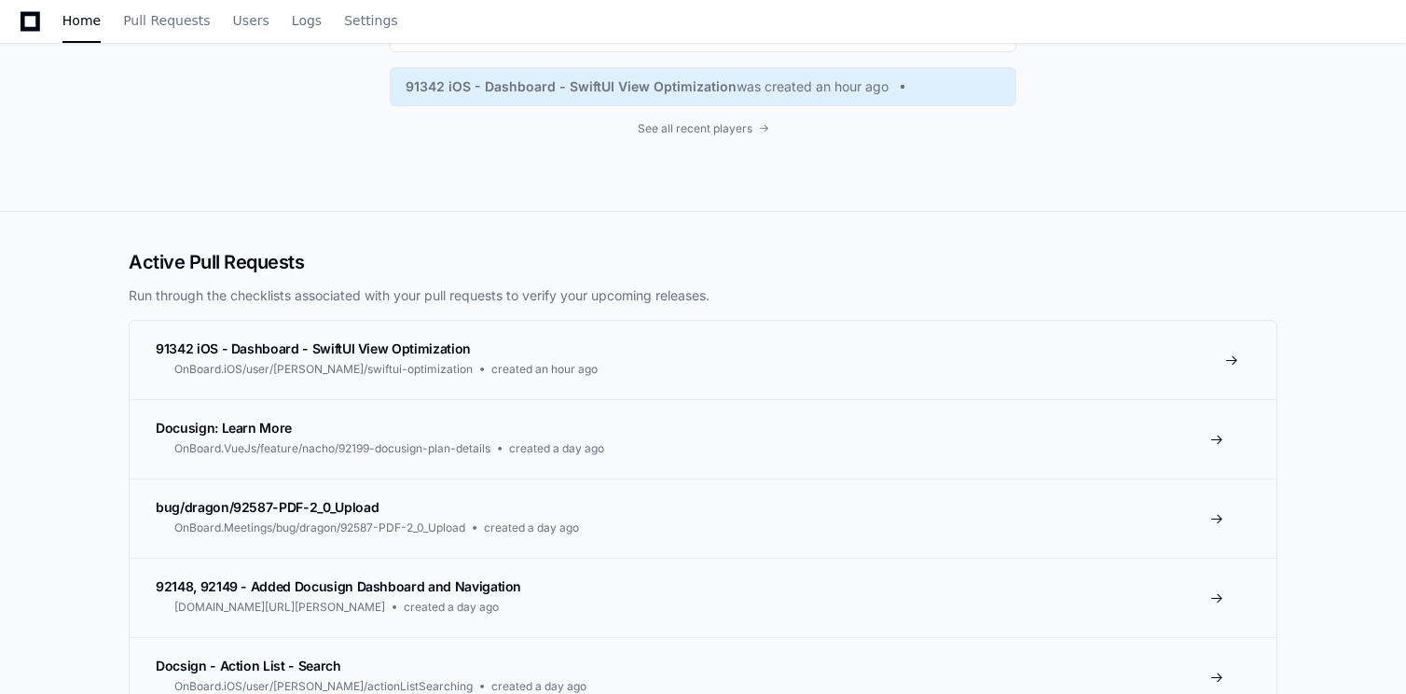
scroll to position [355, 0]
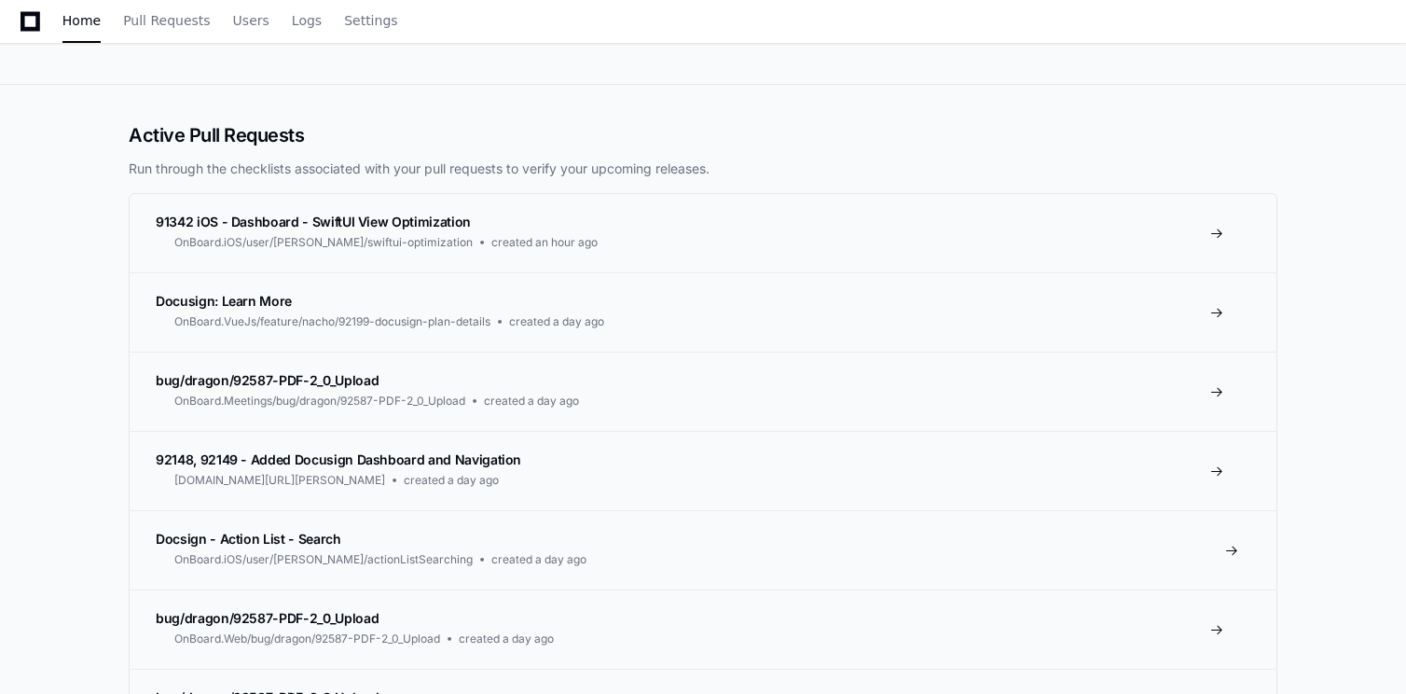
scroll to position [235, 0]
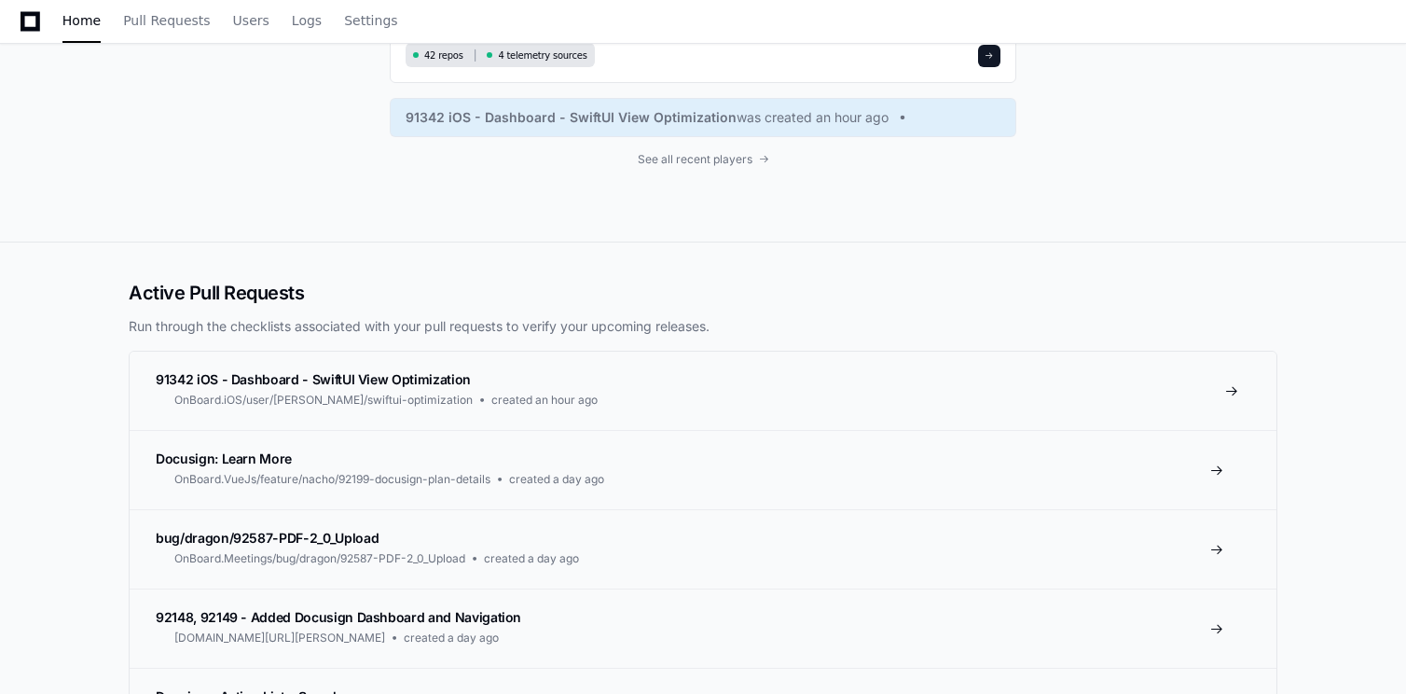
click at [417, 380] on span "91342 iOS - Dashboard - SwiftUI View Optimization" at bounding box center [313, 379] width 315 height 16
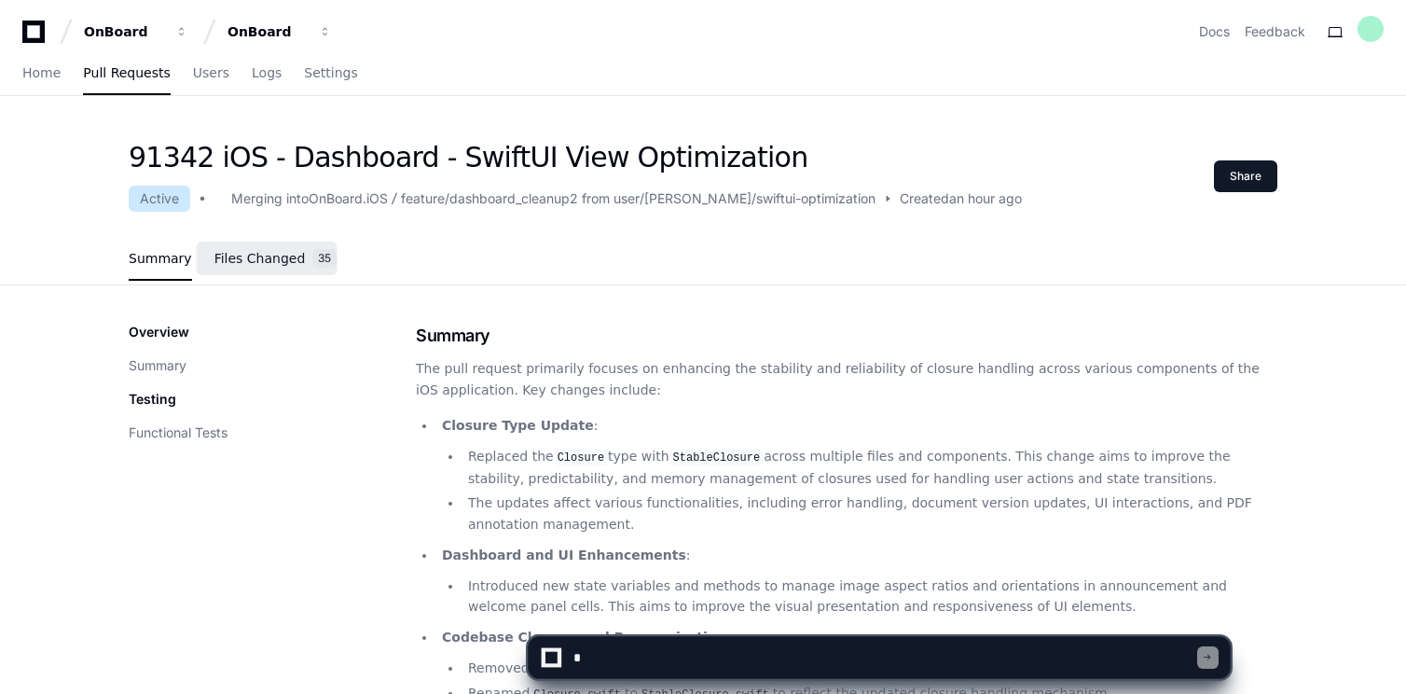
click at [279, 255] on span "Files Changed" at bounding box center [259, 258] width 91 height 11
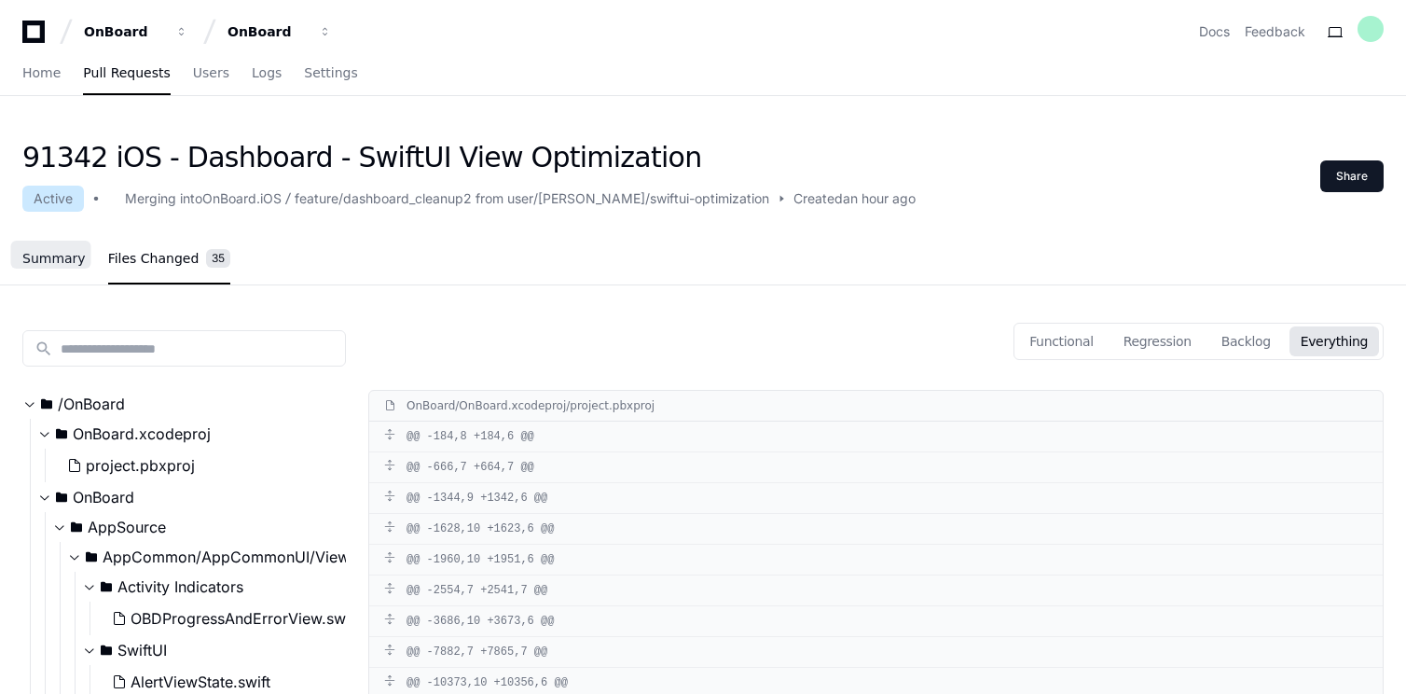
click at [60, 257] on span "Summary" at bounding box center [53, 258] width 63 height 11
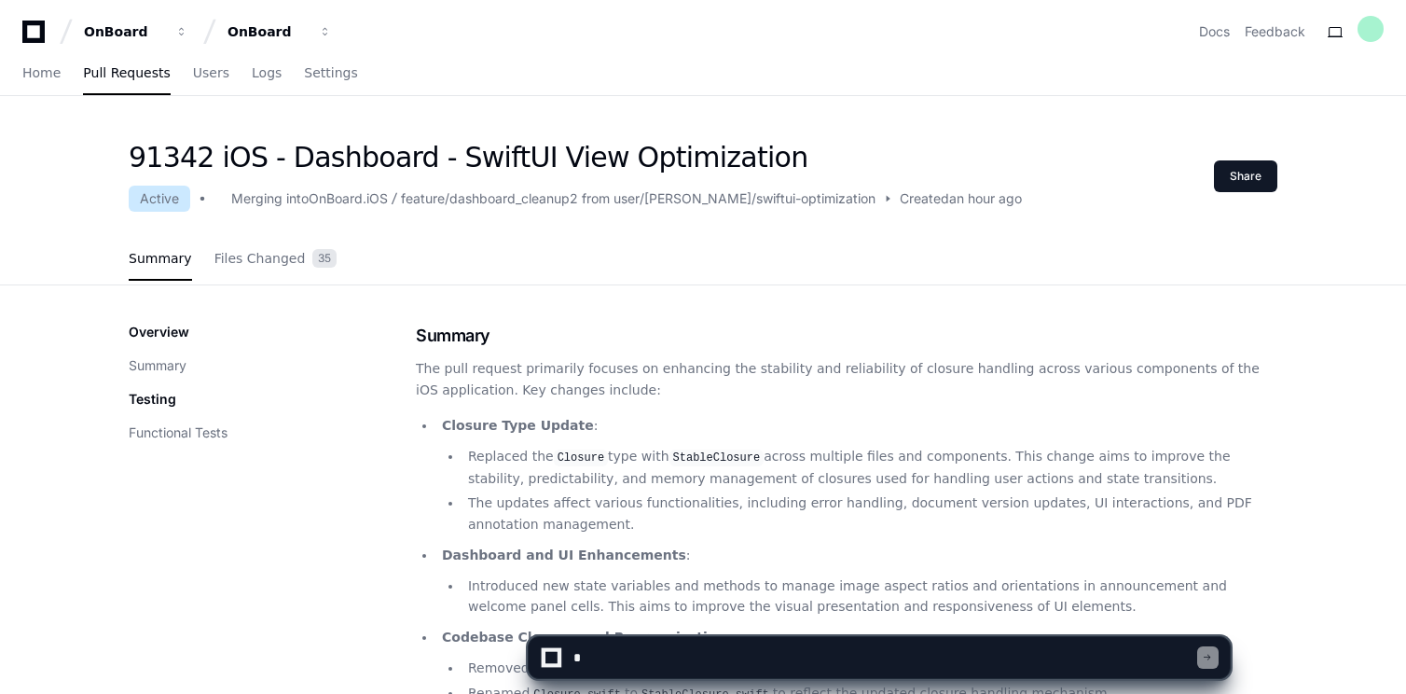
click at [657, 654] on textarea at bounding box center [884, 657] width 628 height 41
click at [676, 659] on textarea at bounding box center [884, 657] width 628 height 41
type textarea "**********"
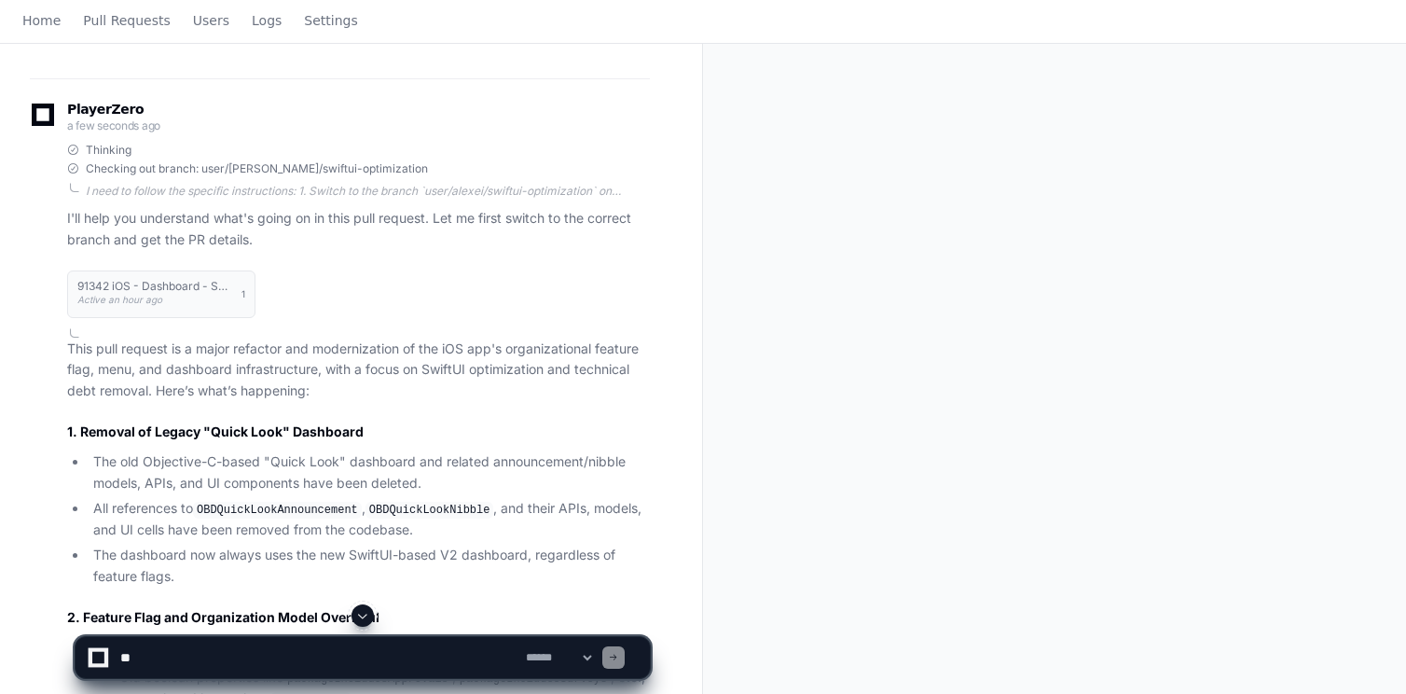
scroll to position [384, 0]
